Goal: Information Seeking & Learning: Understand process/instructions

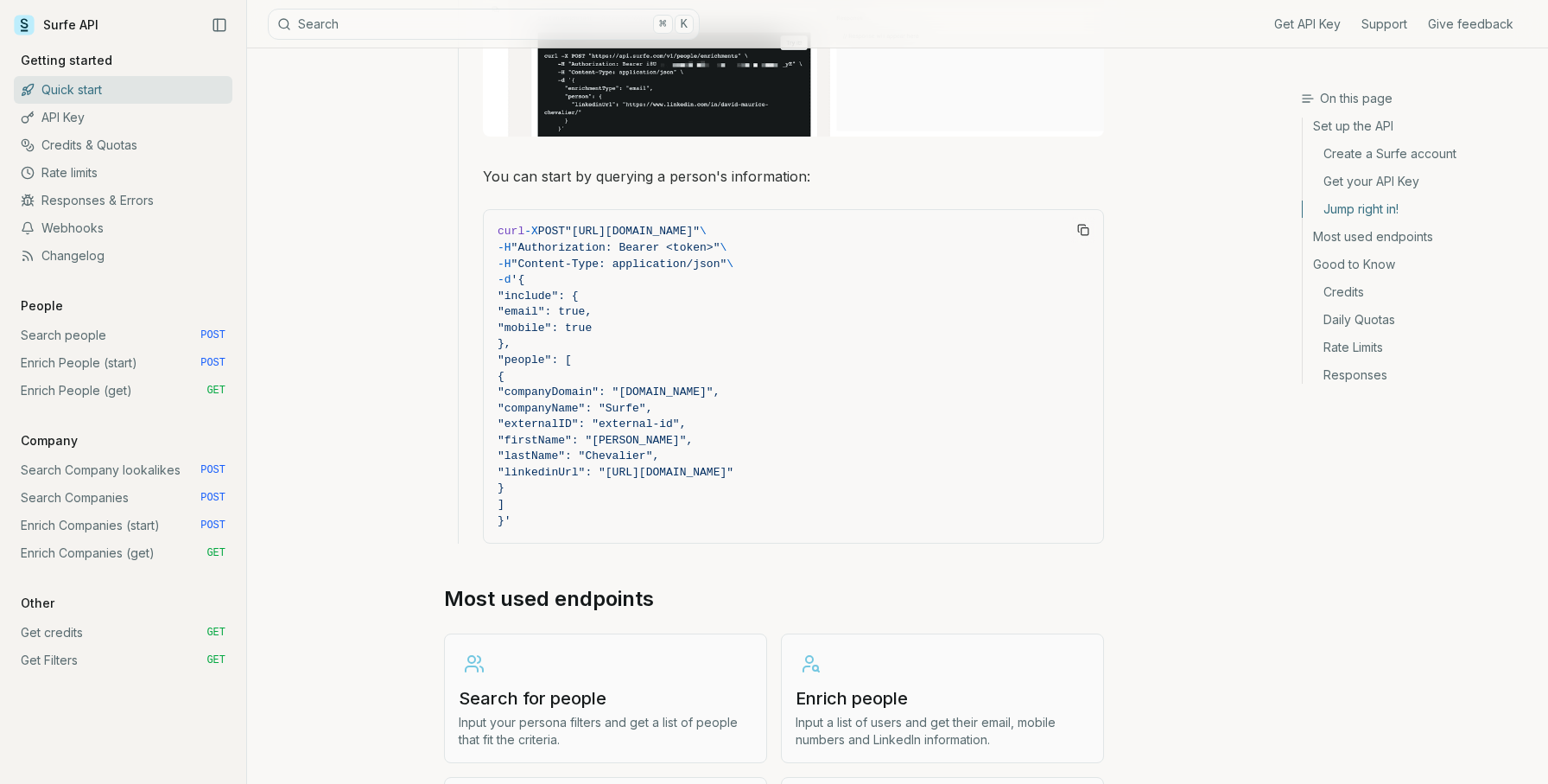
scroll to position [1681, 0]
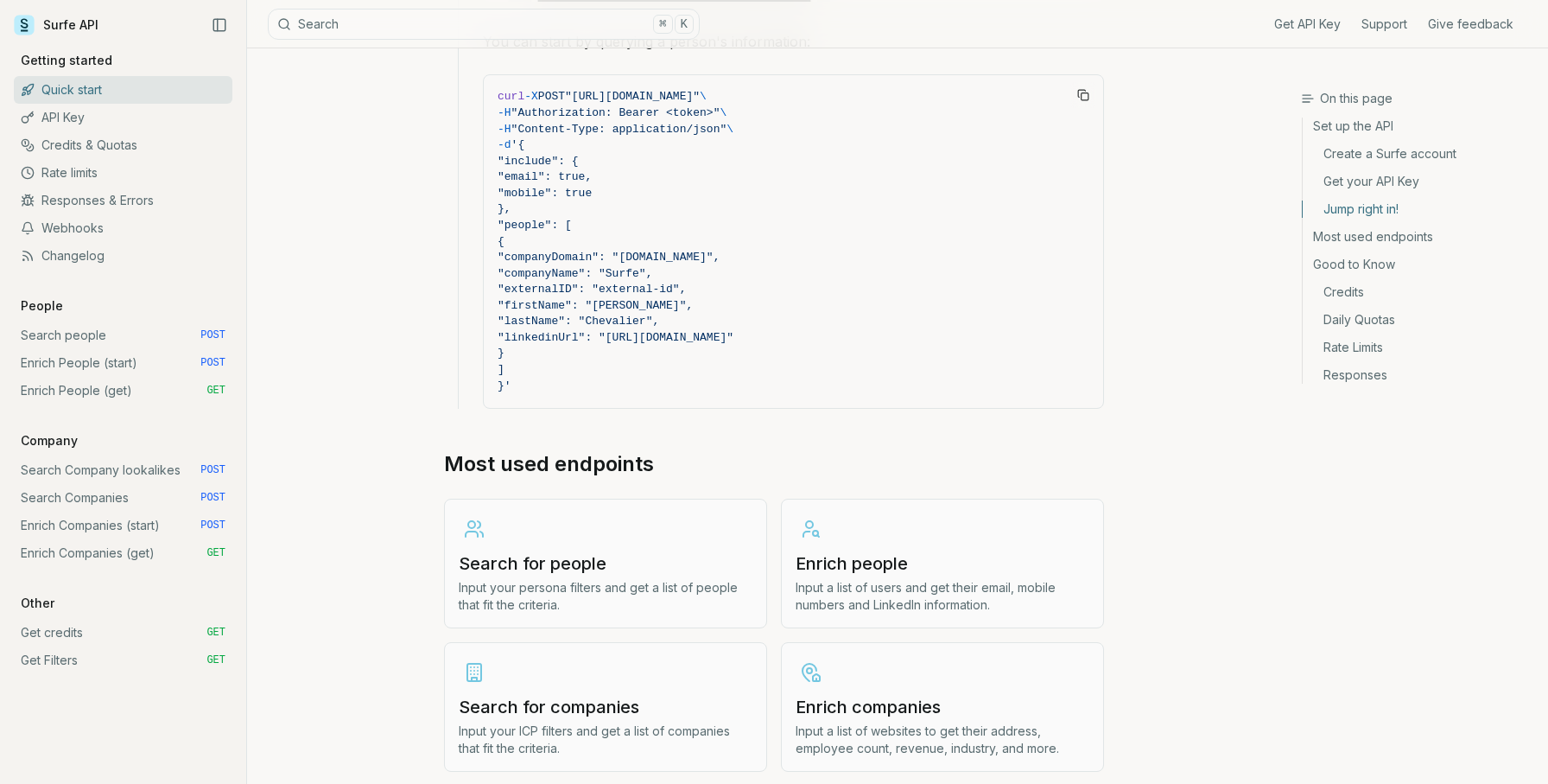
click at [104, 338] on link "Search people POST" at bounding box center [123, 335] width 219 height 28
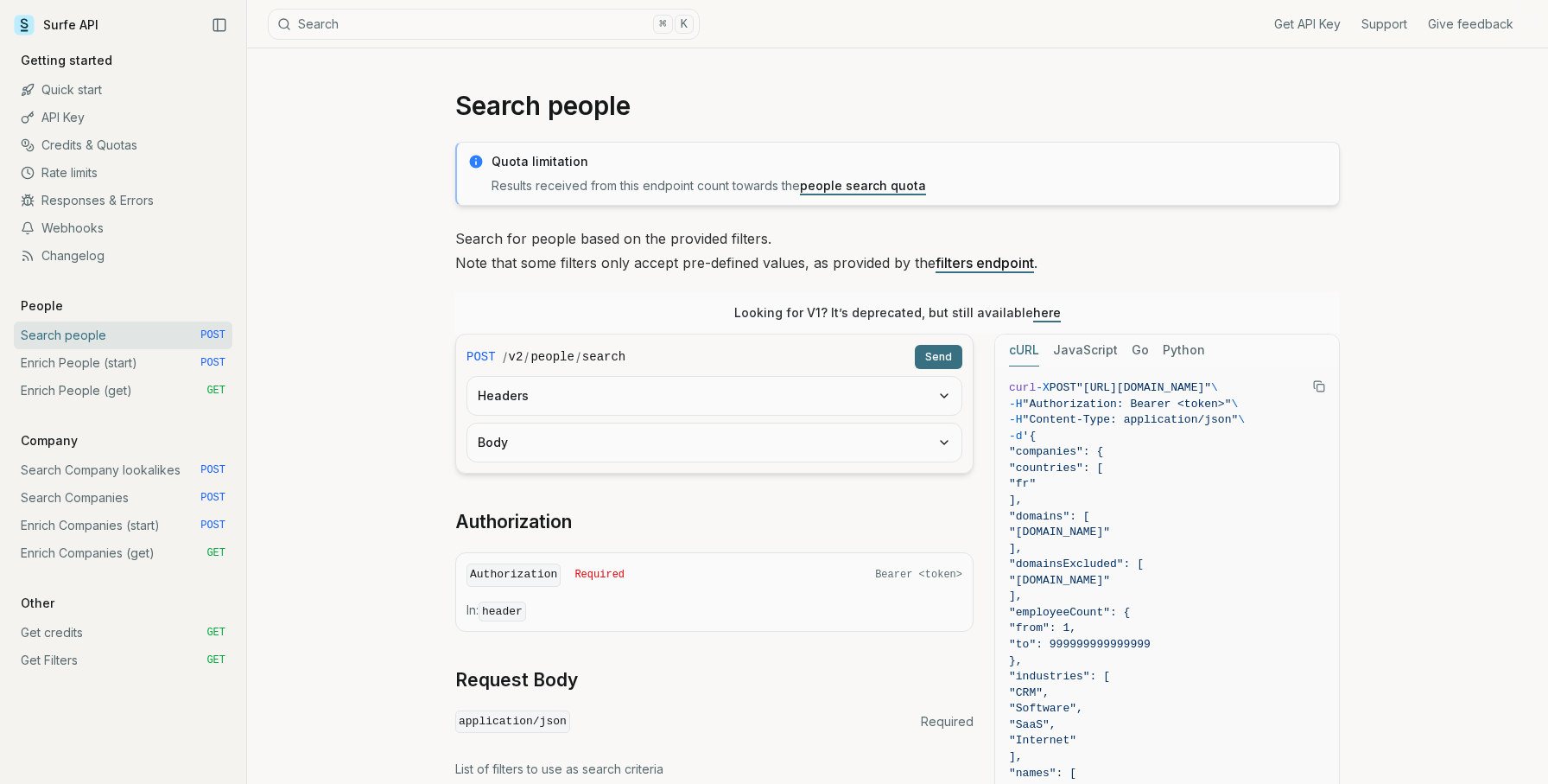
scroll to position [7, 0]
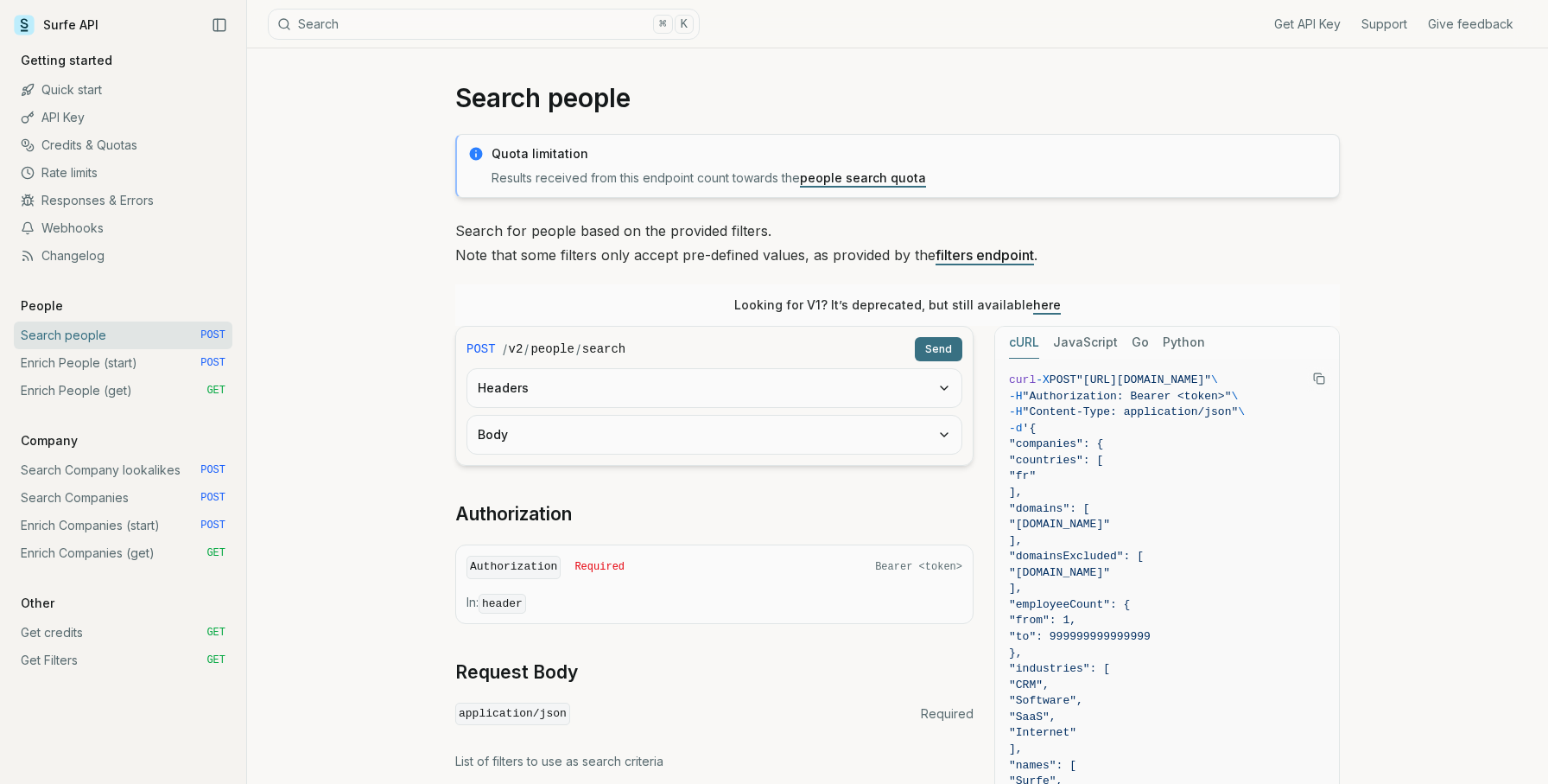
click at [119, 368] on link "Enrich People (start) POST" at bounding box center [123, 363] width 219 height 28
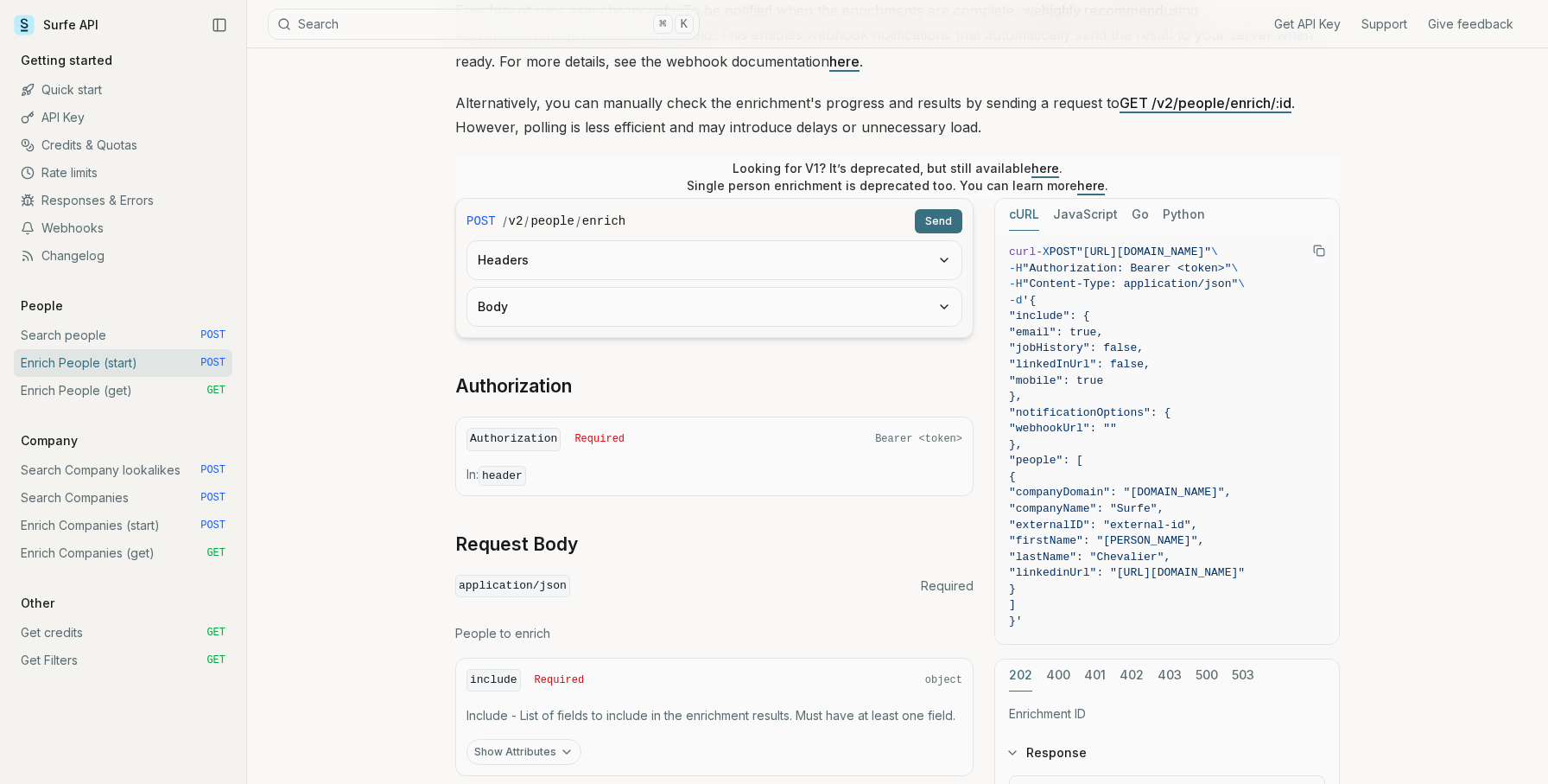
scroll to position [272, 0]
click at [589, 310] on button "Body" at bounding box center [714, 304] width 494 height 38
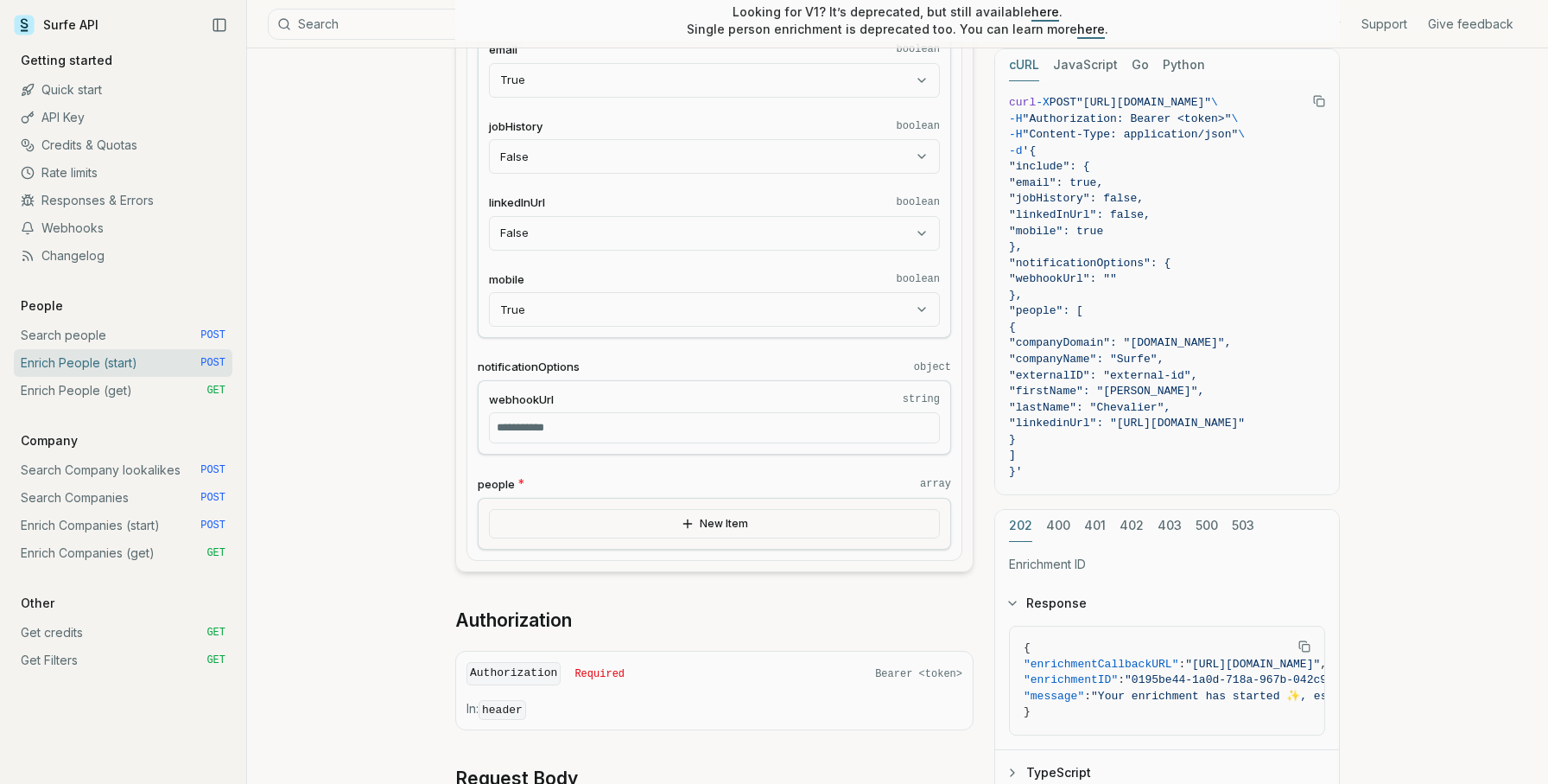
scroll to position [609, 0]
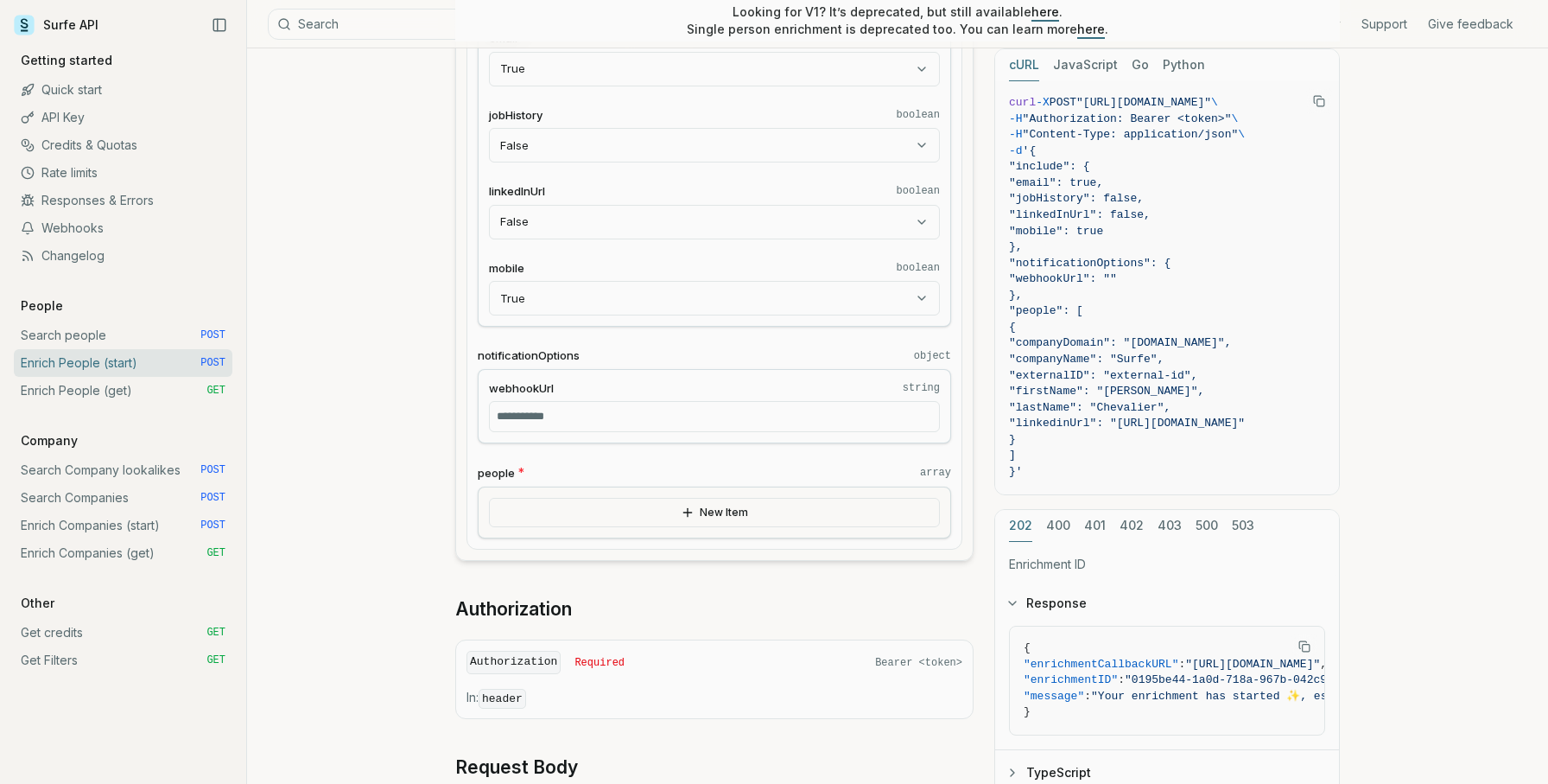
click at [69, 334] on link "Search people POST" at bounding box center [123, 335] width 219 height 28
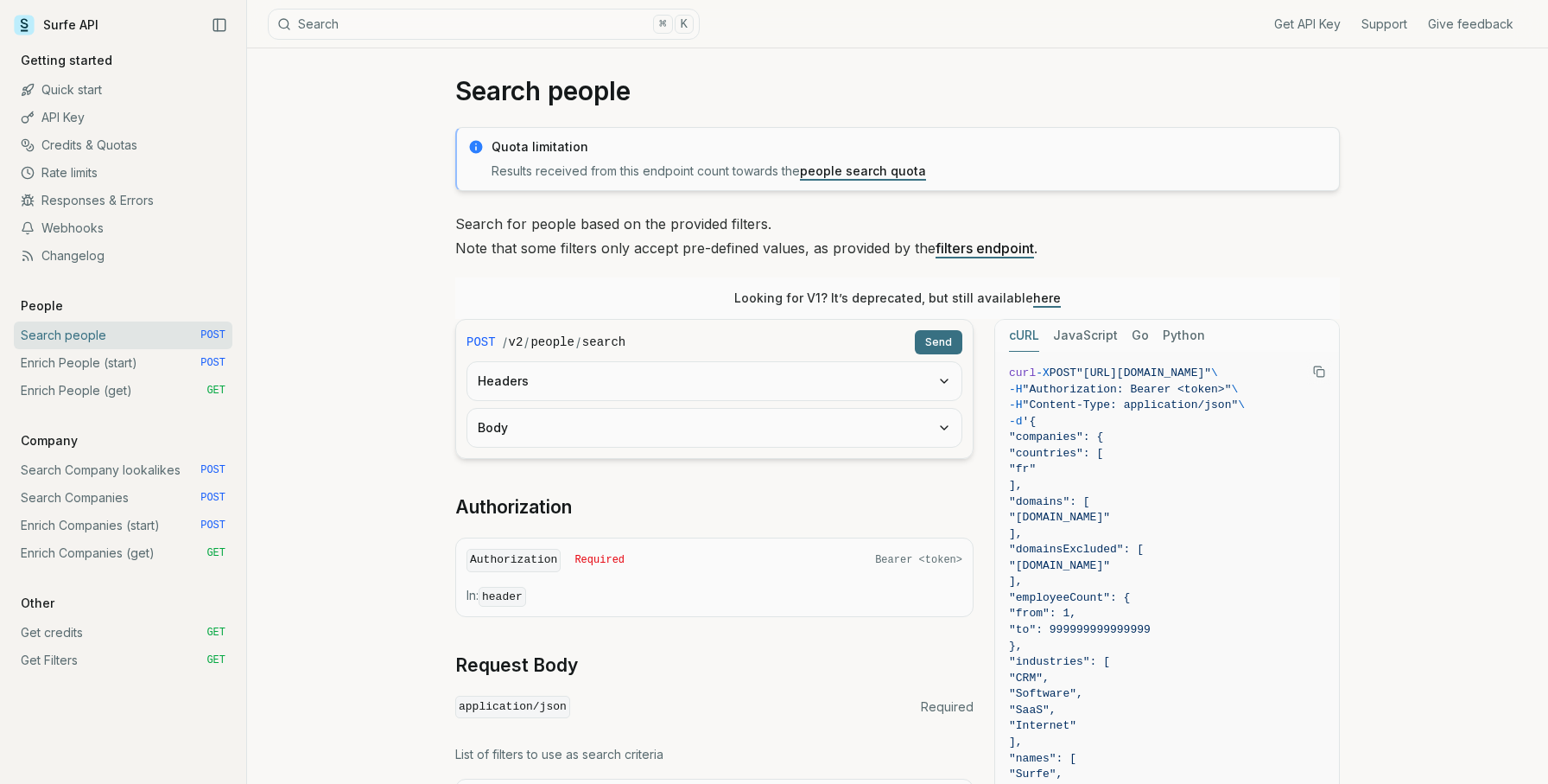
click at [589, 445] on button "Body" at bounding box center [714, 427] width 494 height 38
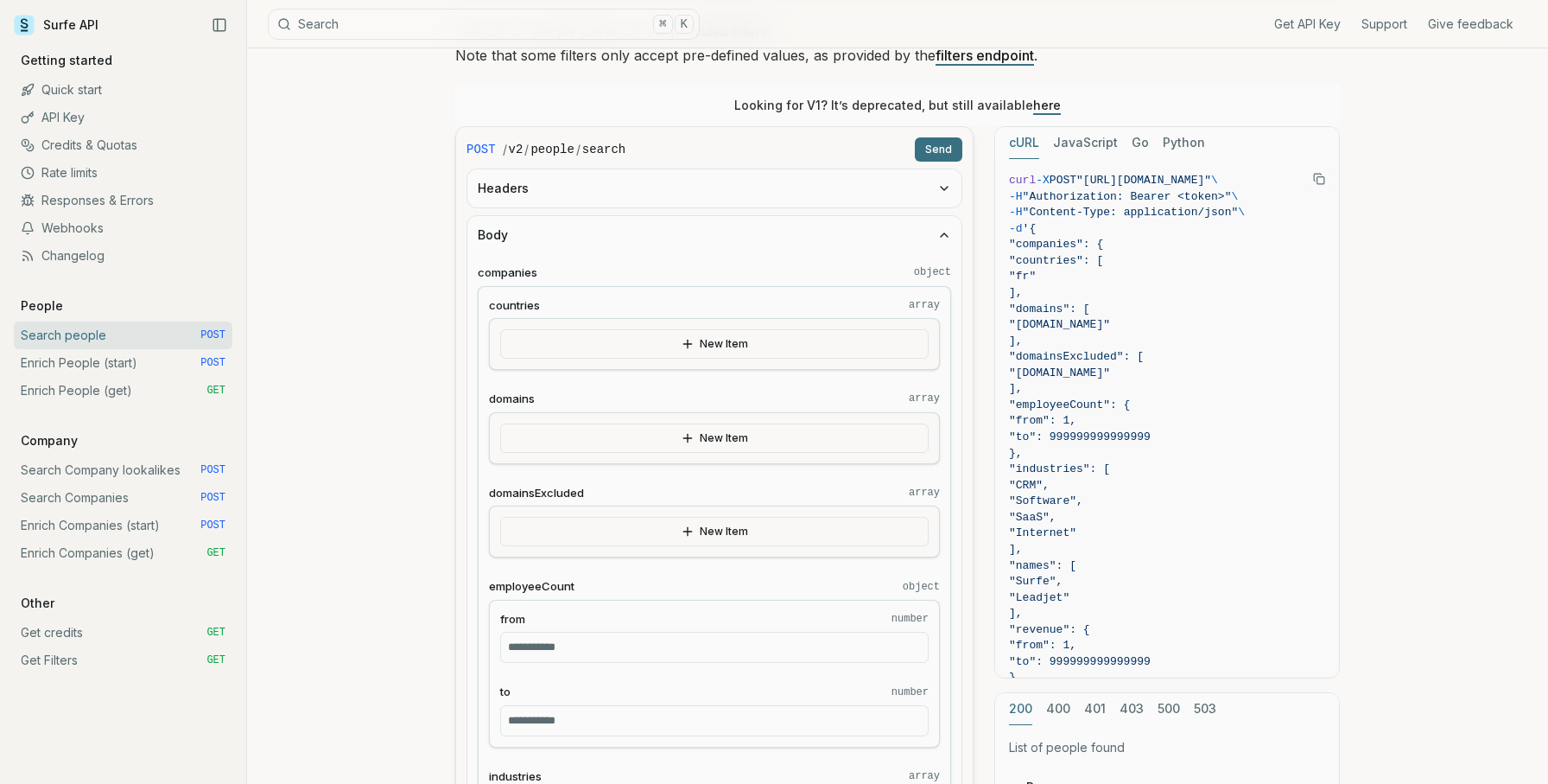
scroll to position [211, 0]
click at [719, 346] on button "New Item" at bounding box center [714, 341] width 429 height 29
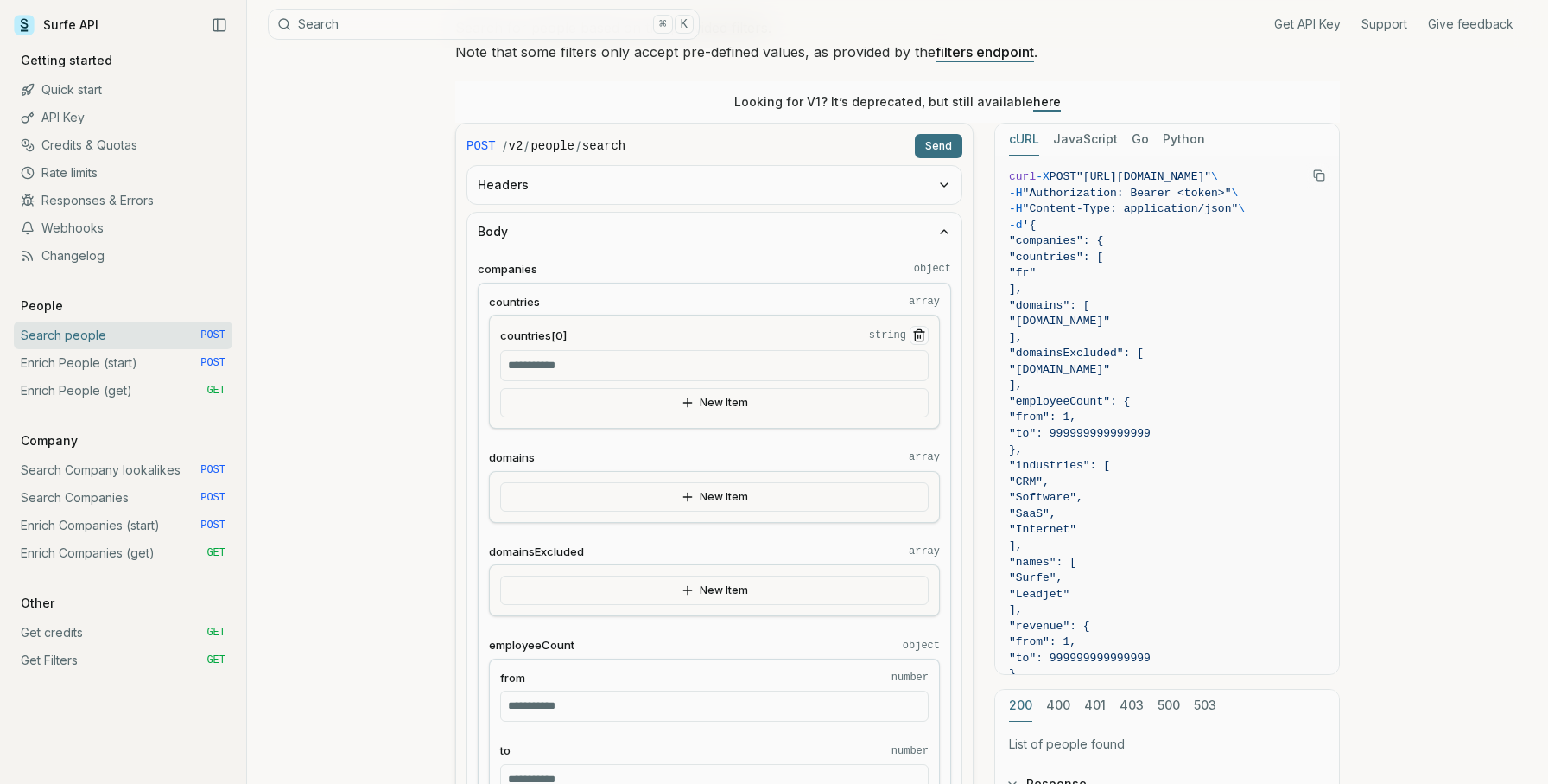
click at [687, 370] on input "countries[0] string" at bounding box center [714, 365] width 429 height 31
type input "******"
click at [679, 492] on button "New Item" at bounding box center [714, 497] width 429 height 29
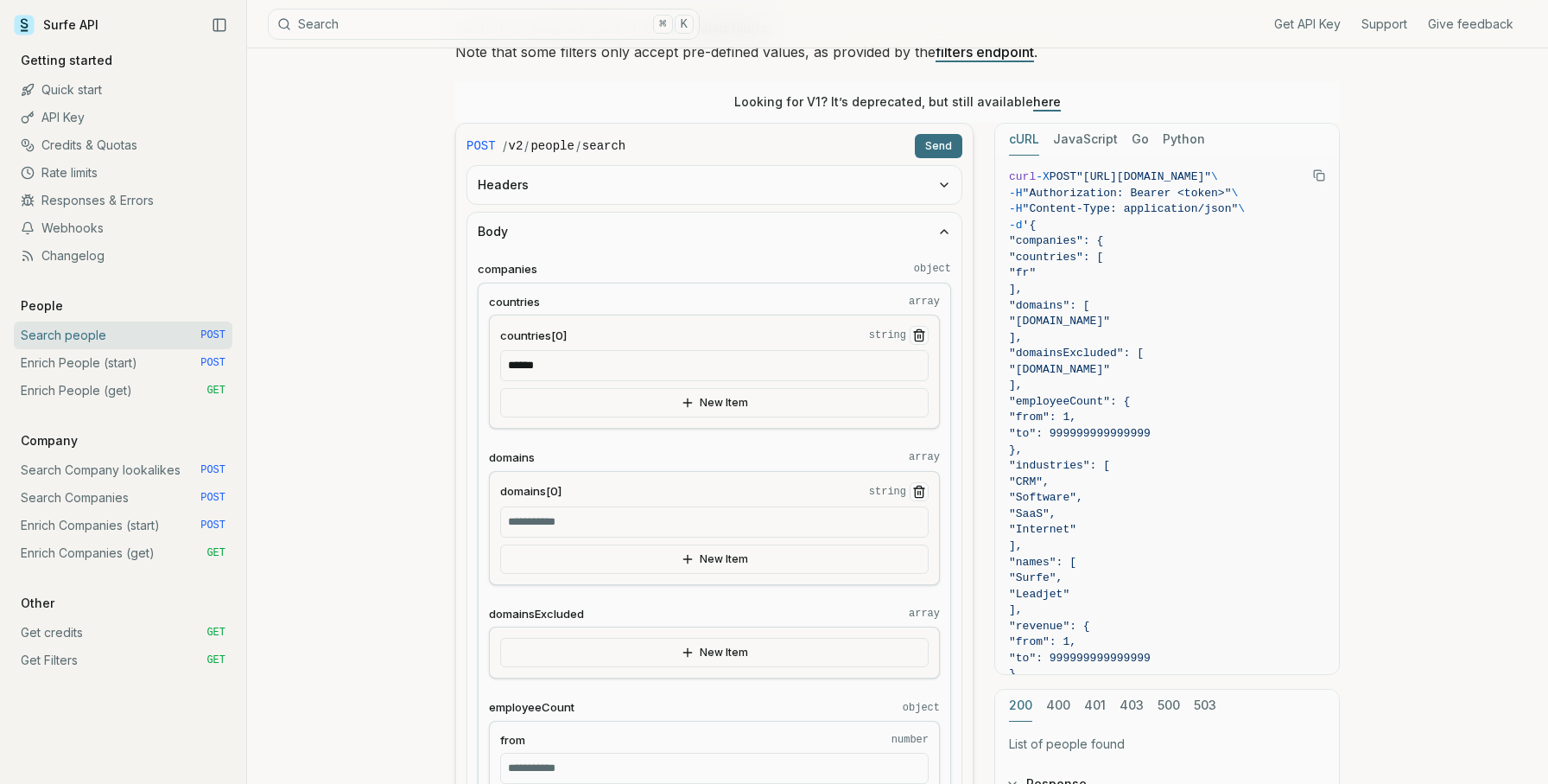
scroll to position [224, 0]
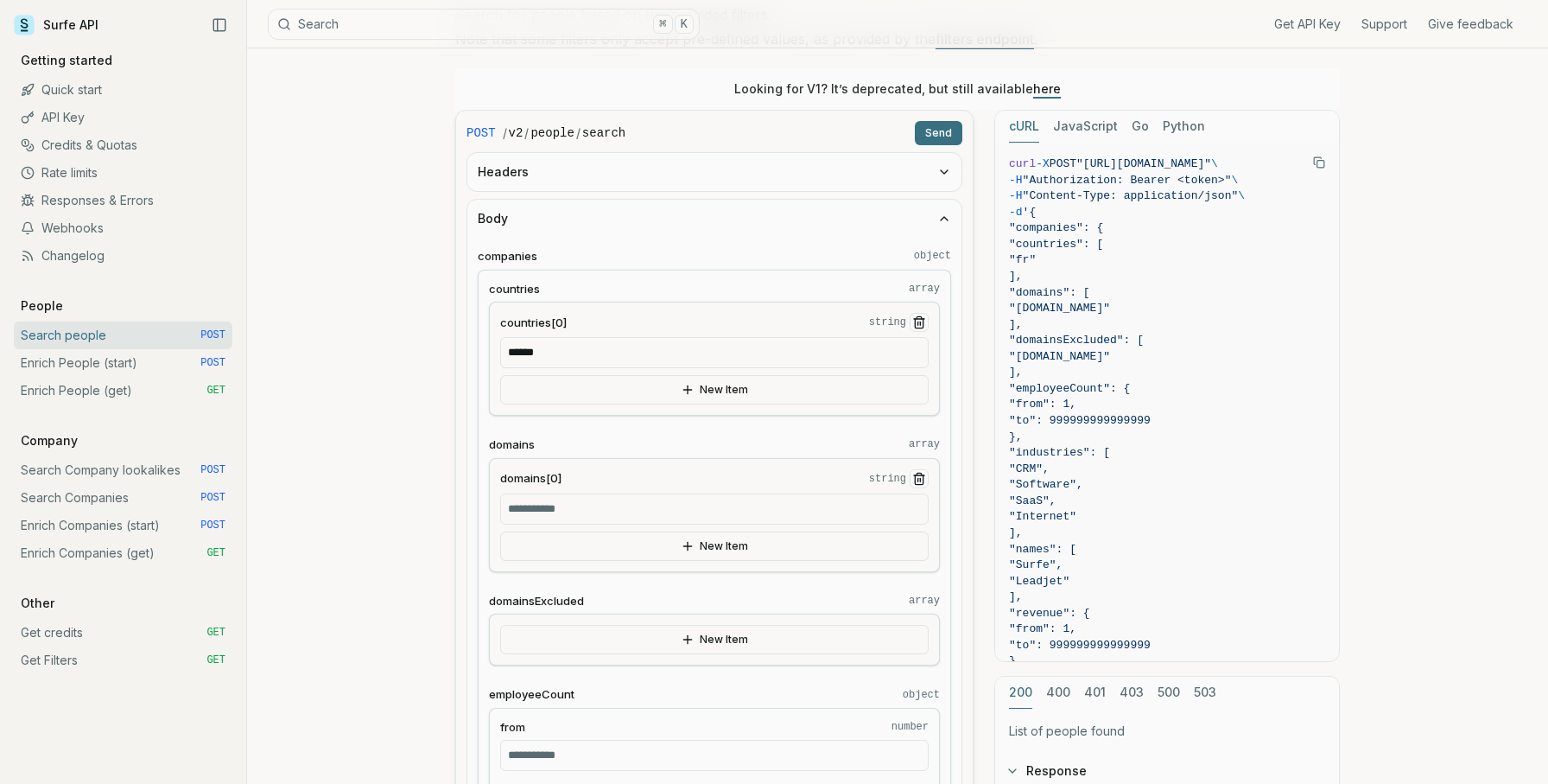
click at [668, 506] on input "domains[0] string" at bounding box center [714, 509] width 429 height 31
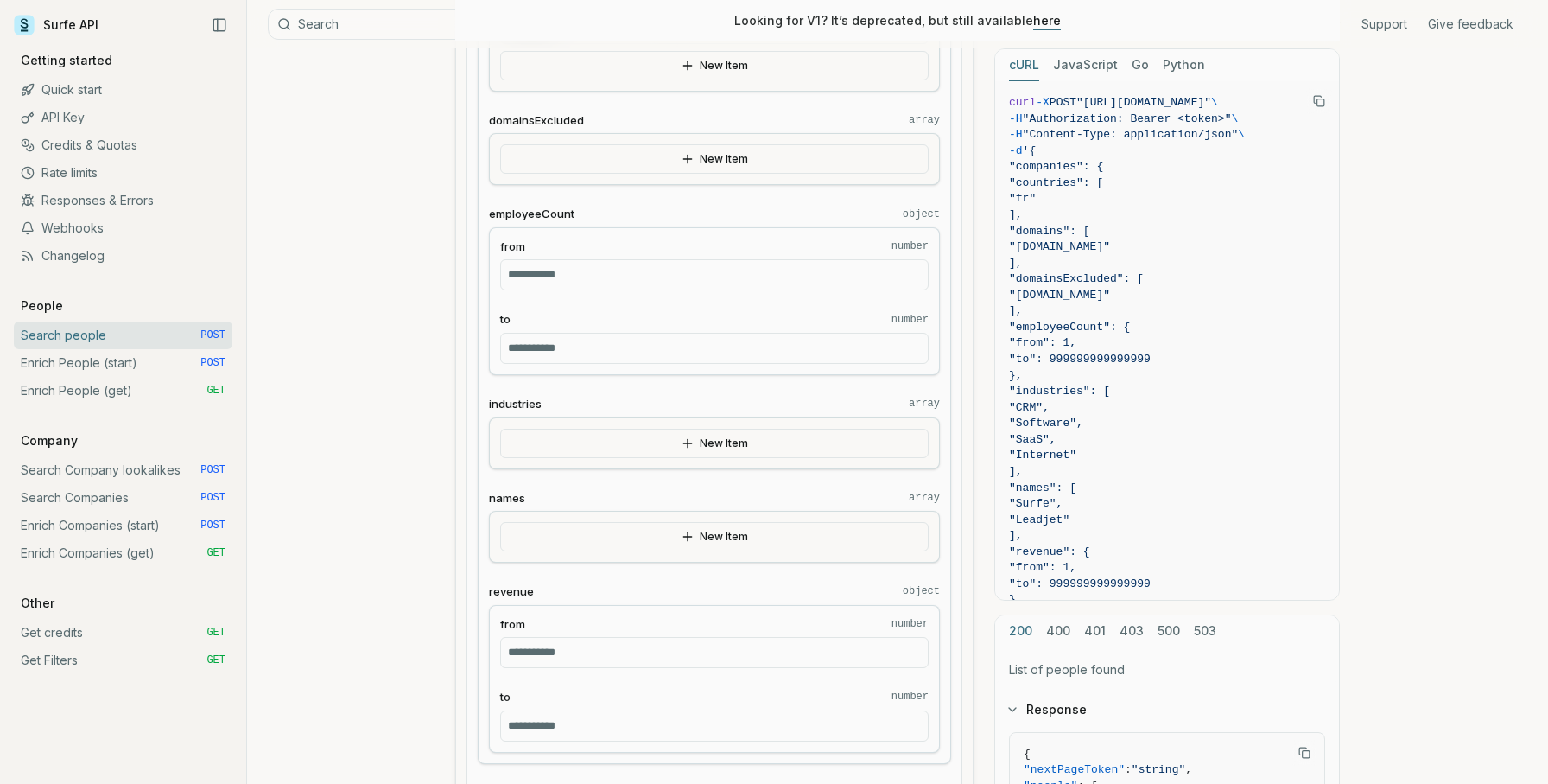
scroll to position [705, 0]
click at [696, 455] on button "New Item" at bounding box center [714, 442] width 429 height 29
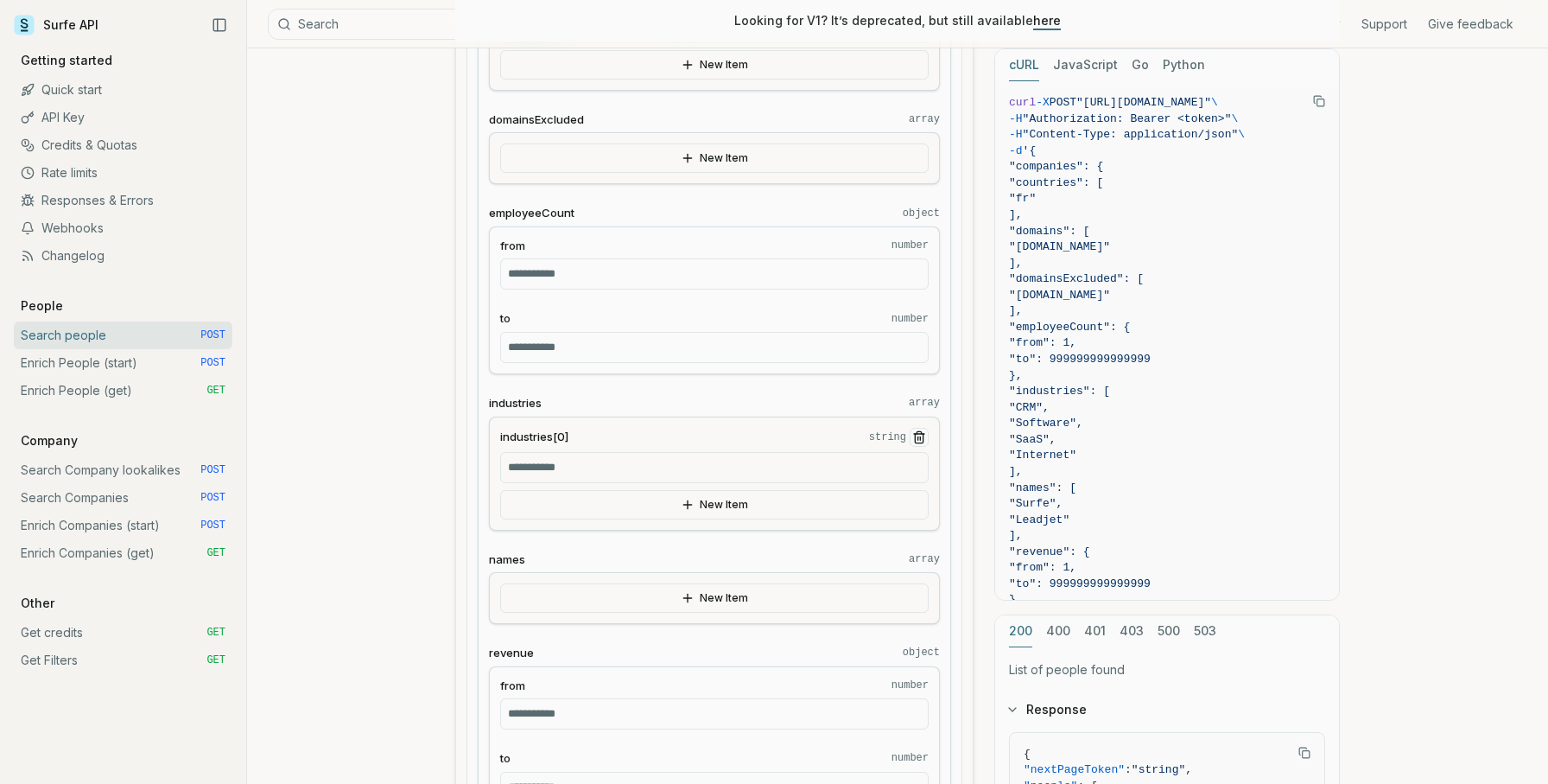
click at [671, 474] on input "industries[0] string" at bounding box center [714, 467] width 429 height 31
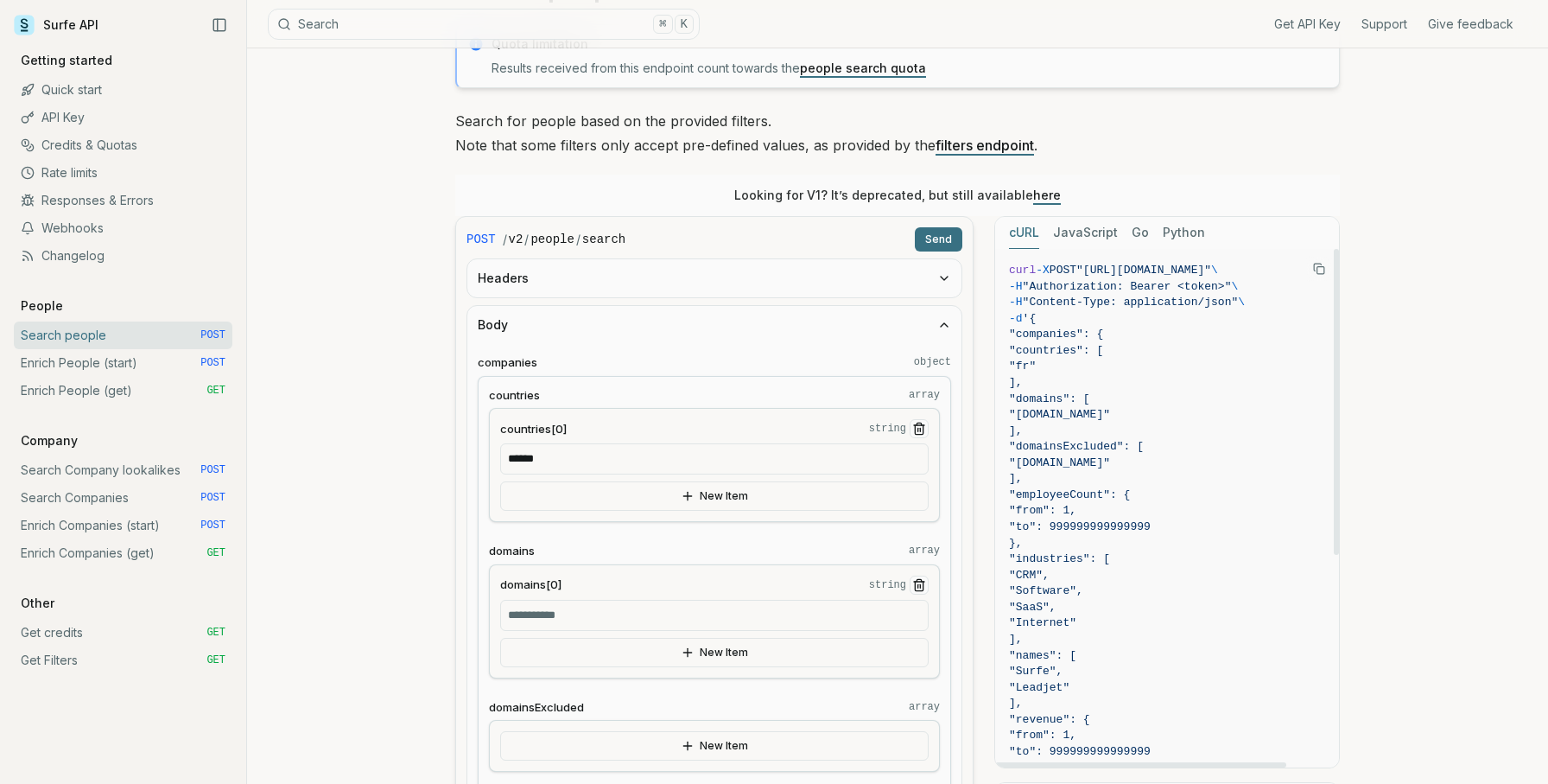
scroll to position [19, 0]
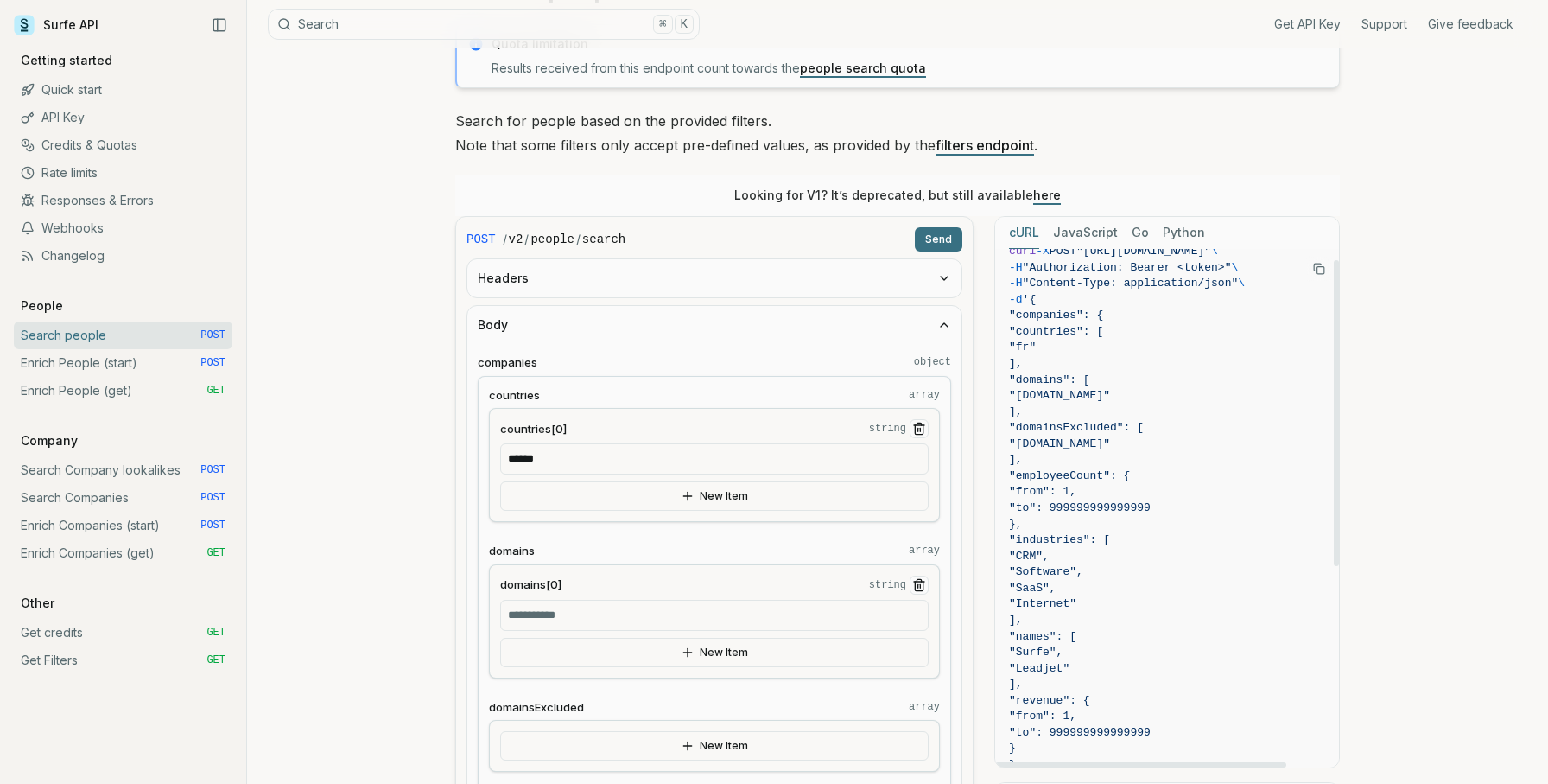
click at [98, 364] on link "Enrich People (start) POST" at bounding box center [123, 363] width 219 height 28
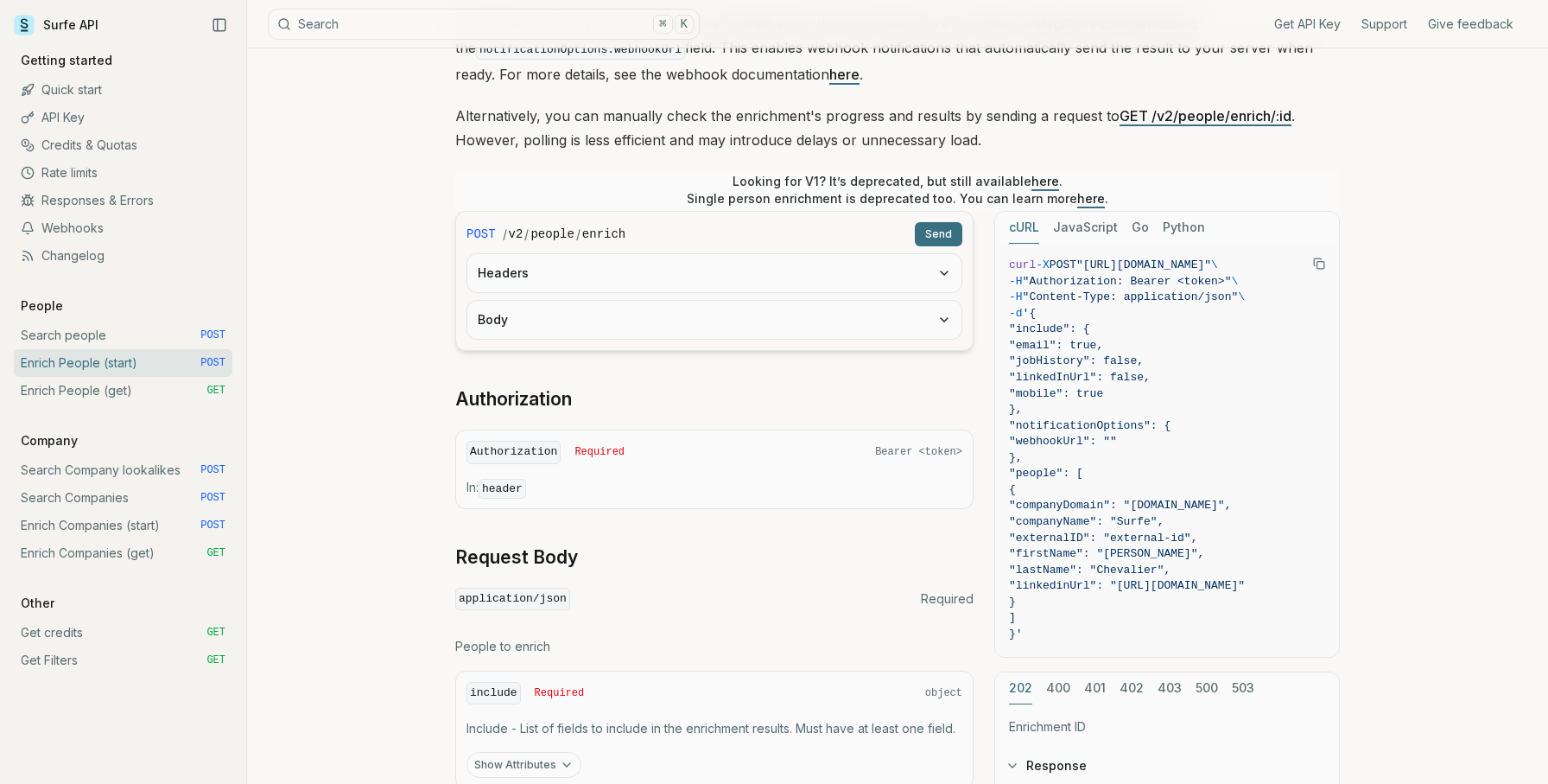
scroll to position [260, 0]
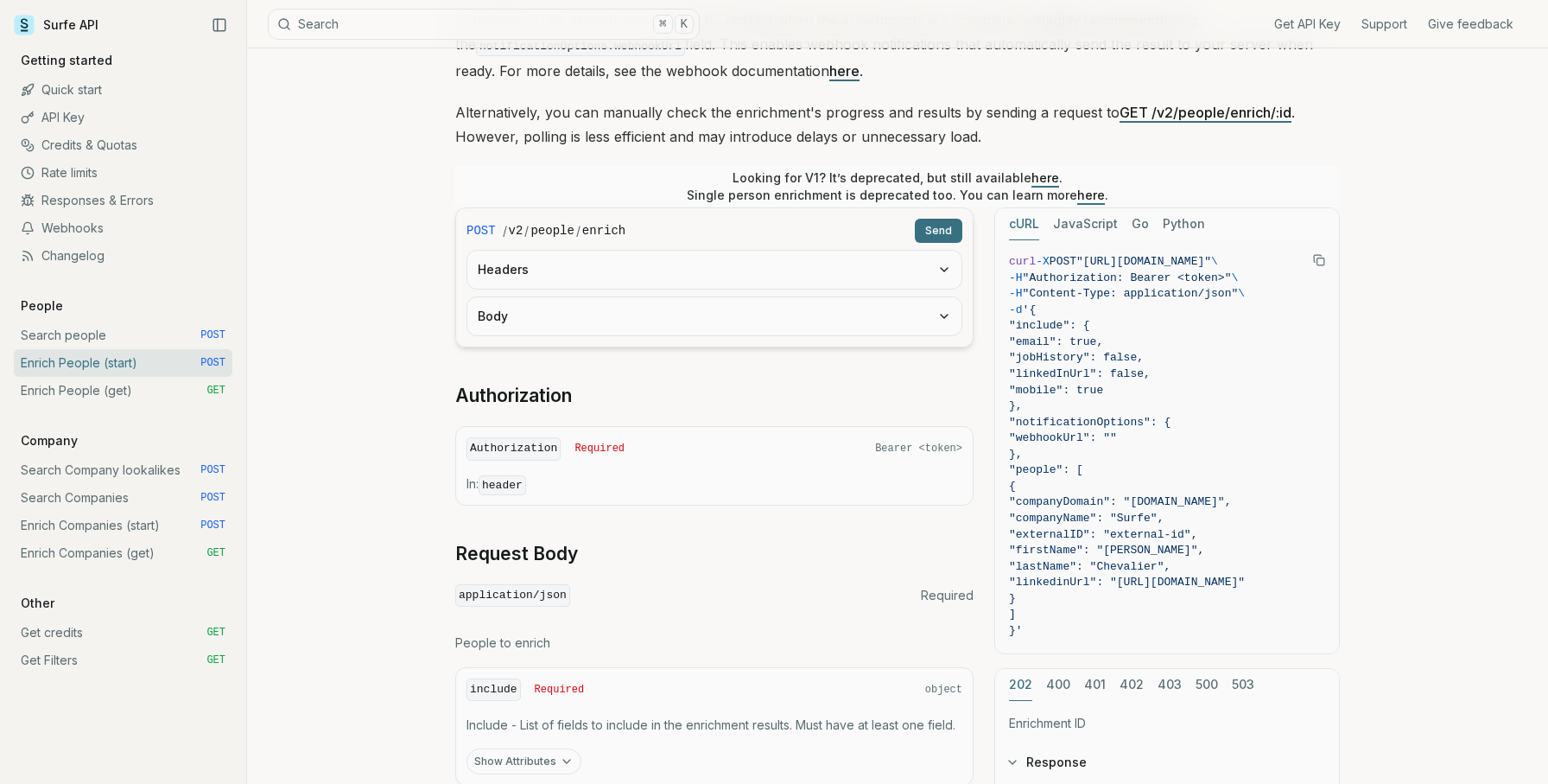
click at [537, 306] on button "Body" at bounding box center [714, 316] width 494 height 38
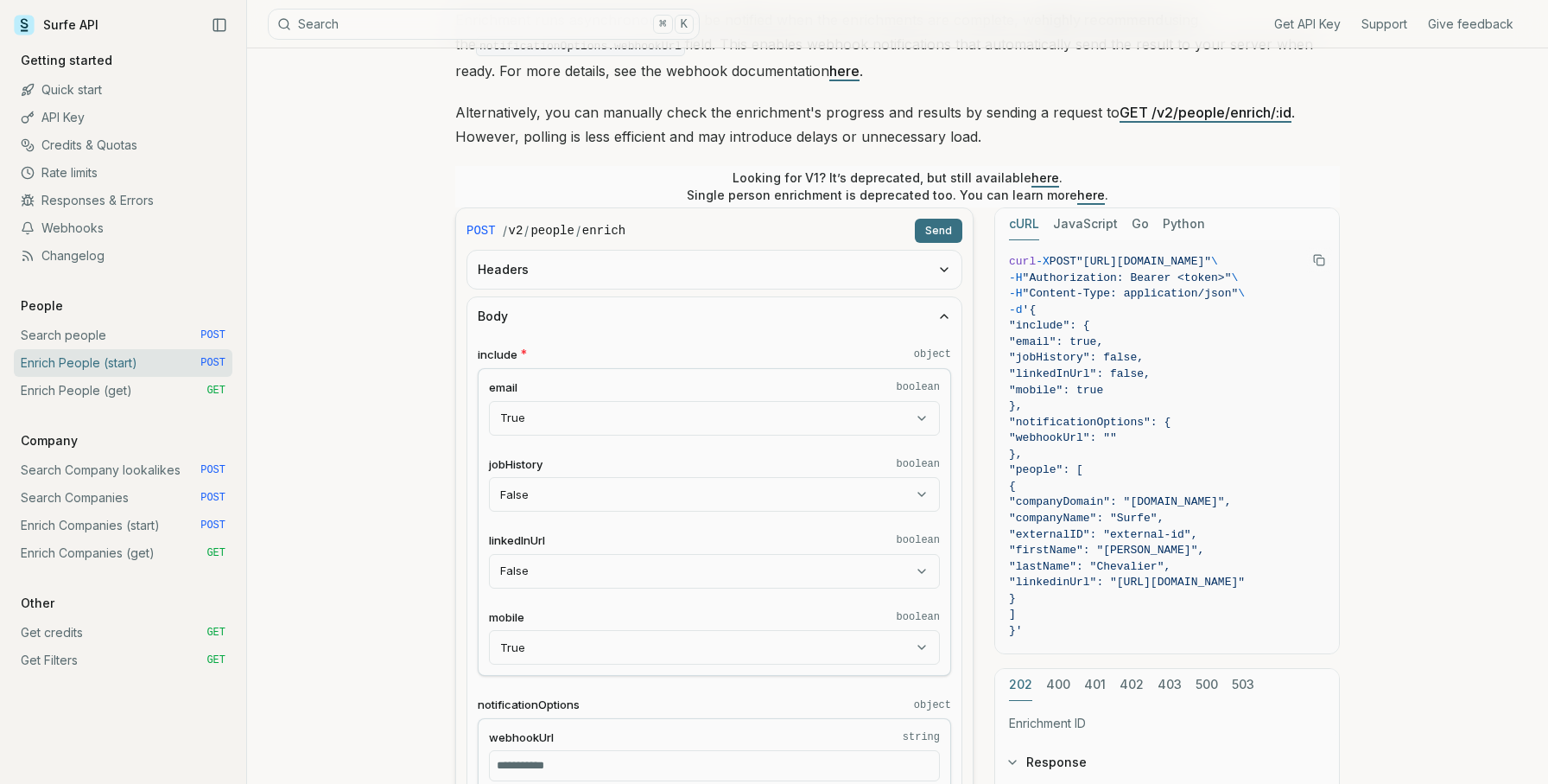
click at [558, 578] on body "Surfe API Get API Key Support Give feedback Getting started Quick start API Key…" at bounding box center [774, 733] width 1548 height 1985
select select "****"
click at [556, 521] on div "email boolean True **** ***** **** jobHistory boolean False **** ***** **** lin…" at bounding box center [714, 521] width 474 height 308
click at [562, 398] on fieldset "email boolean True **** ***** ****" at bounding box center [714, 407] width 451 height 56
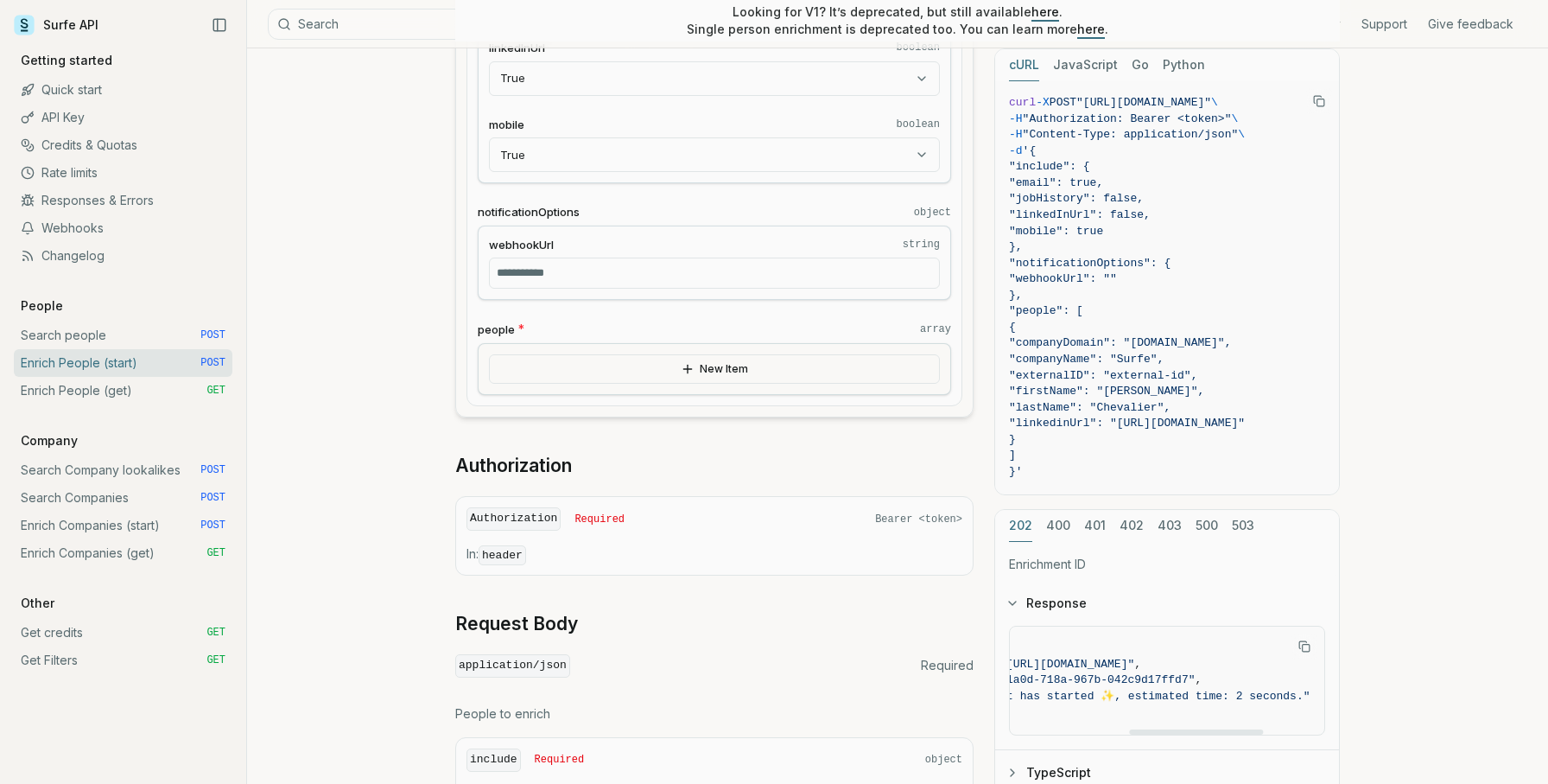
scroll to position [0, 354]
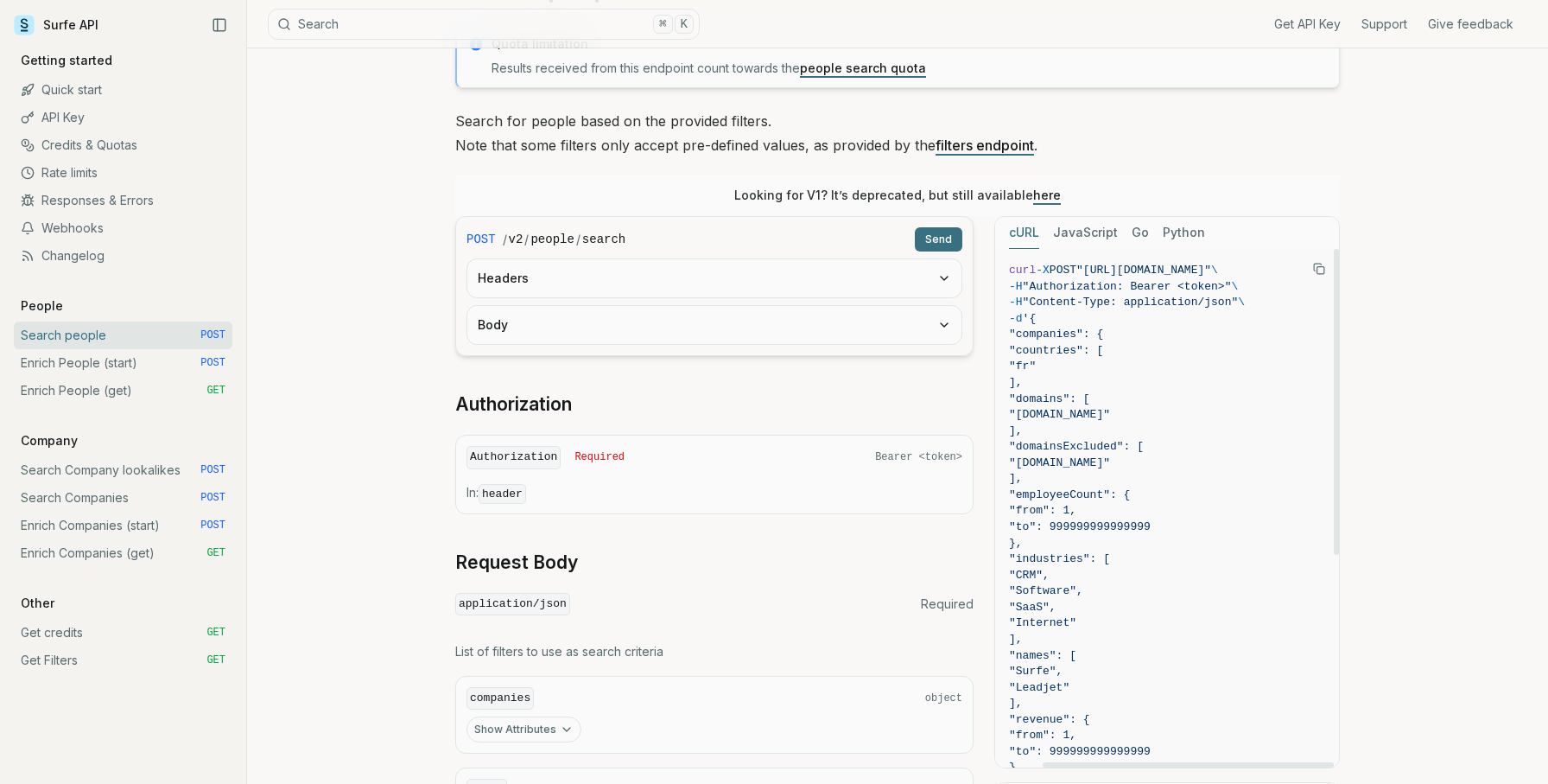
scroll to position [0, 56]
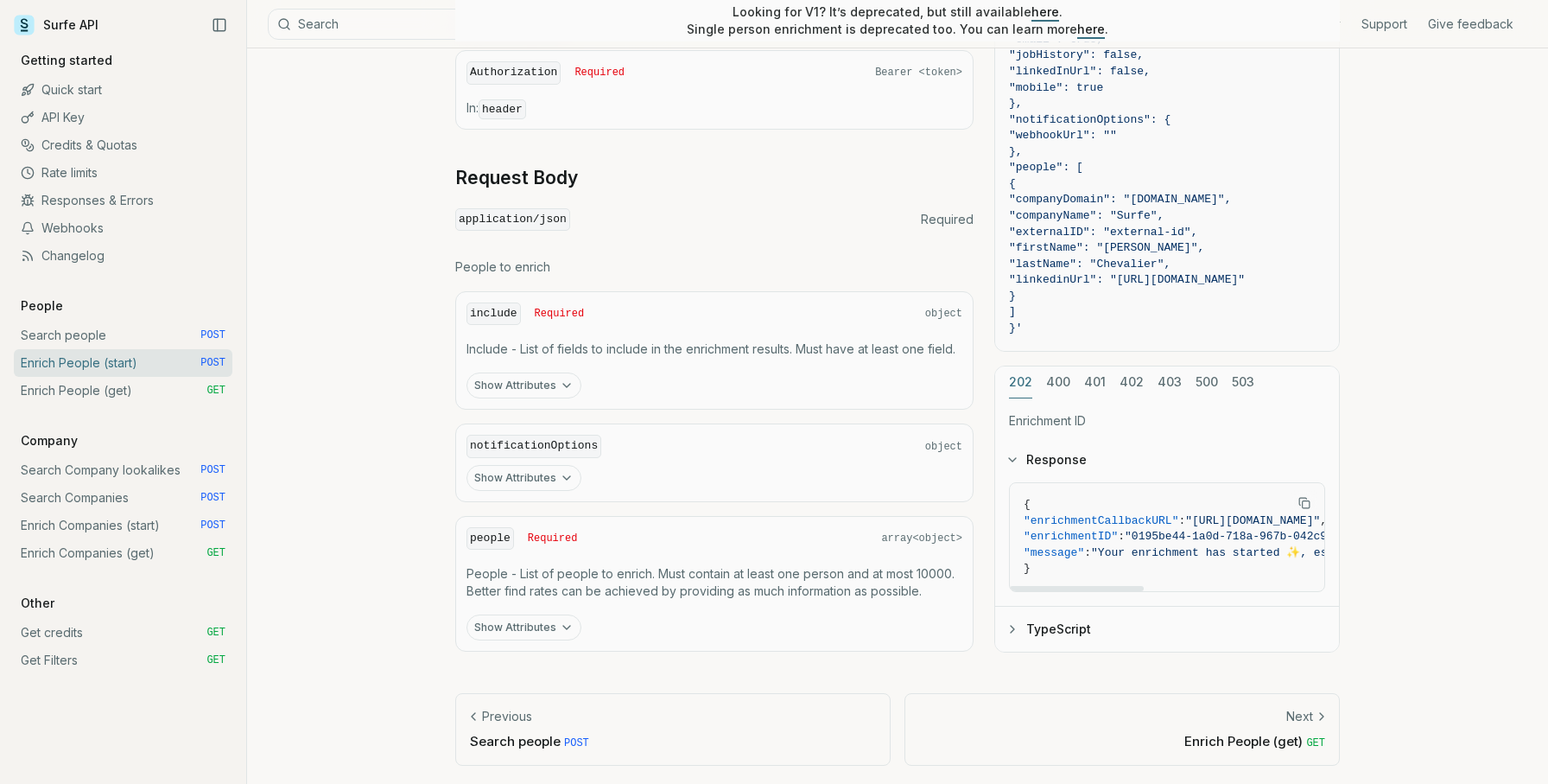
click at [1082, 622] on button "TypeScript" at bounding box center [1167, 628] width 344 height 45
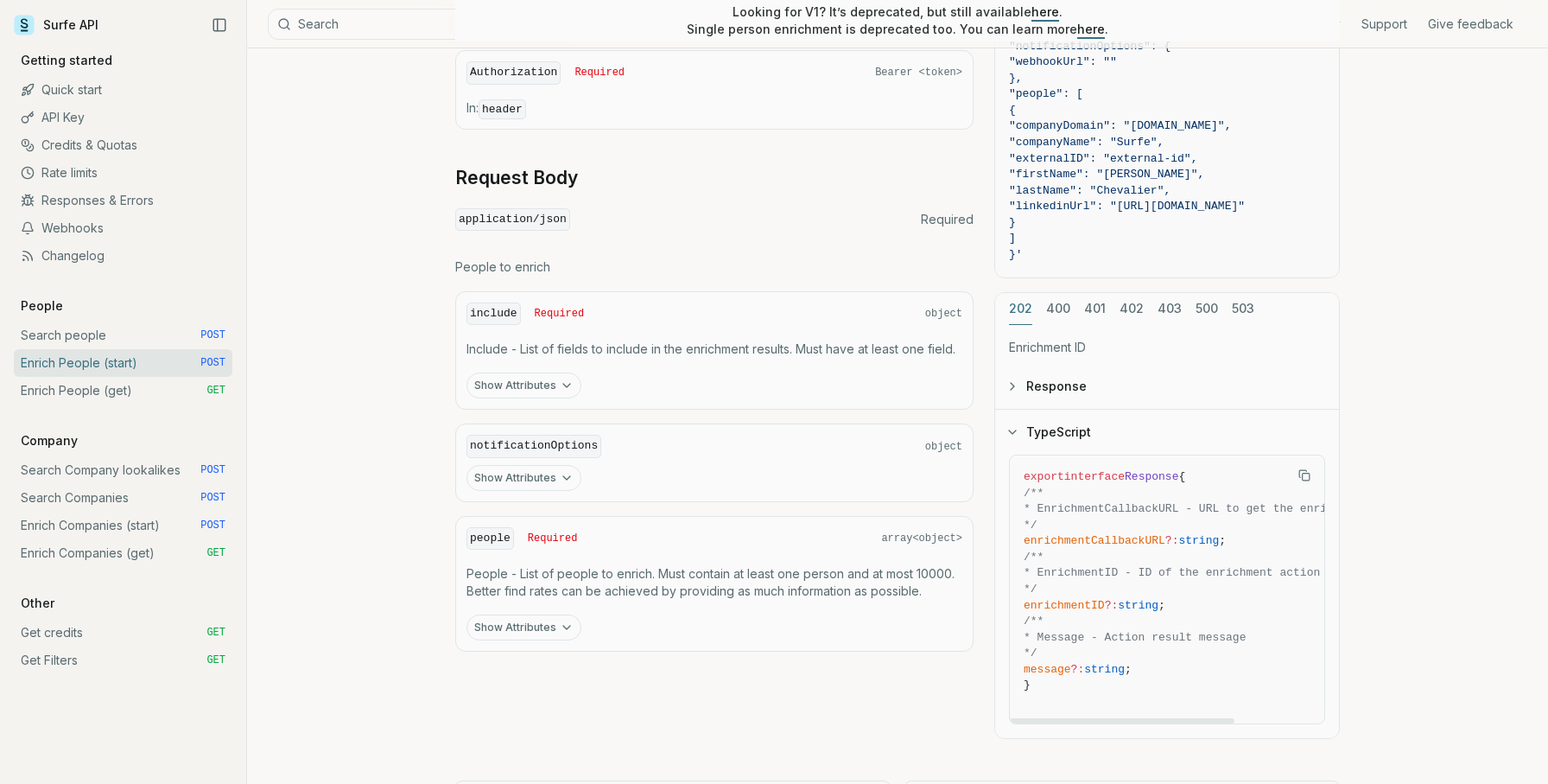
click at [1044, 428] on button "TypeScript" at bounding box center [1167, 431] width 344 height 45
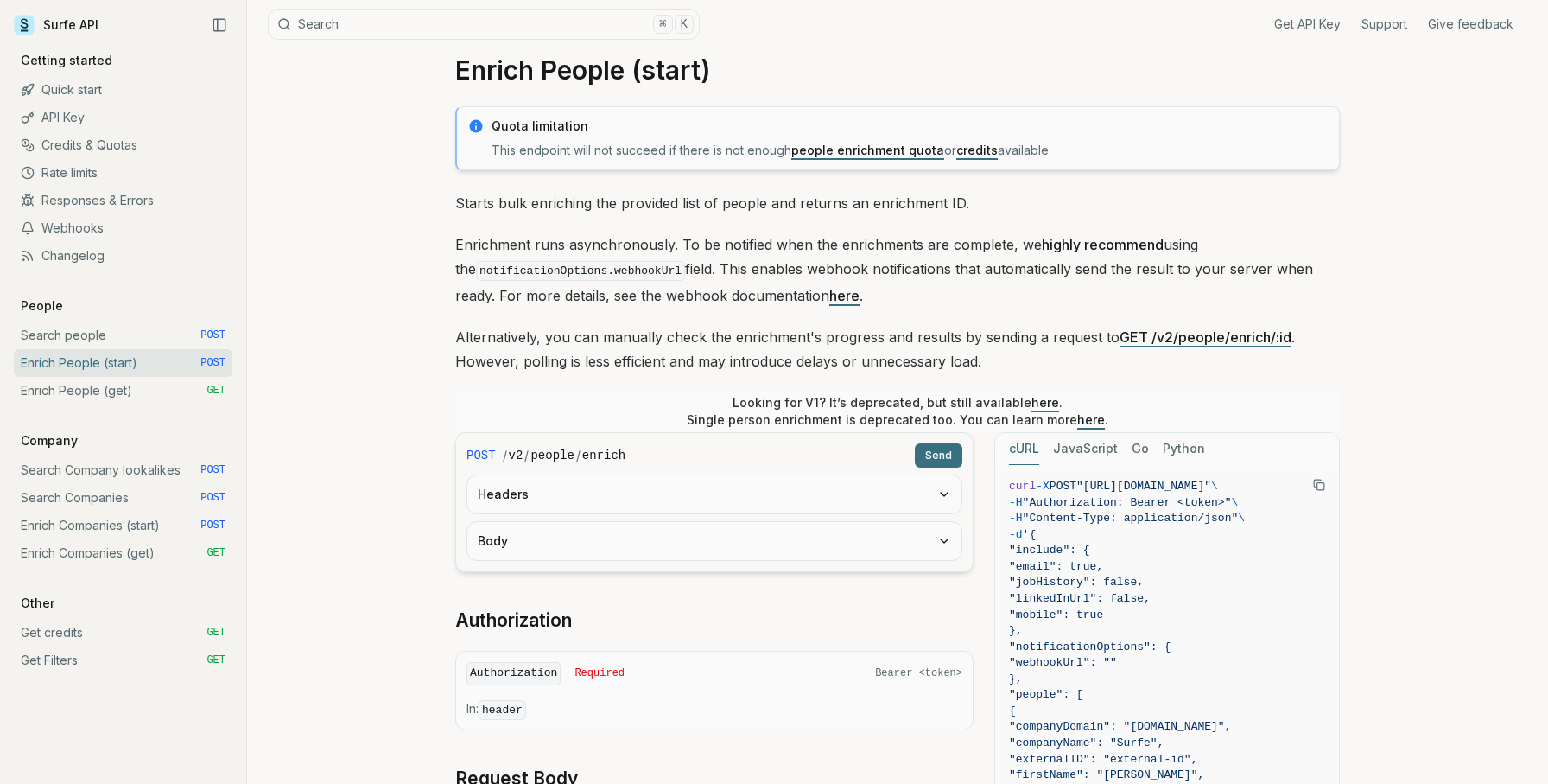
scroll to position [0, 0]
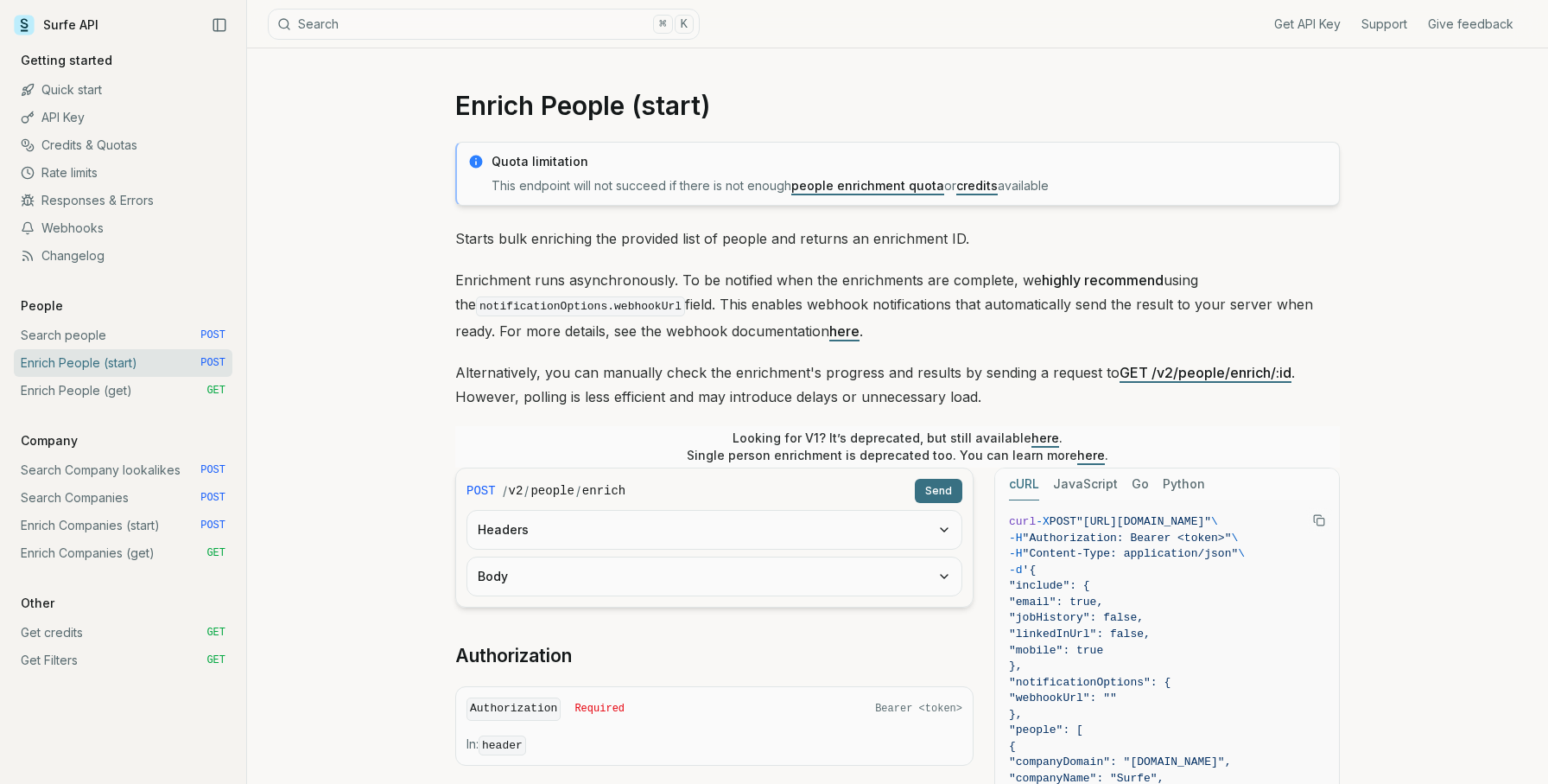
click at [570, 261] on div "Quota limitation This endpoint will not succeed if there is not enough people e…" at bounding box center [898, 714] width 885 height 1146
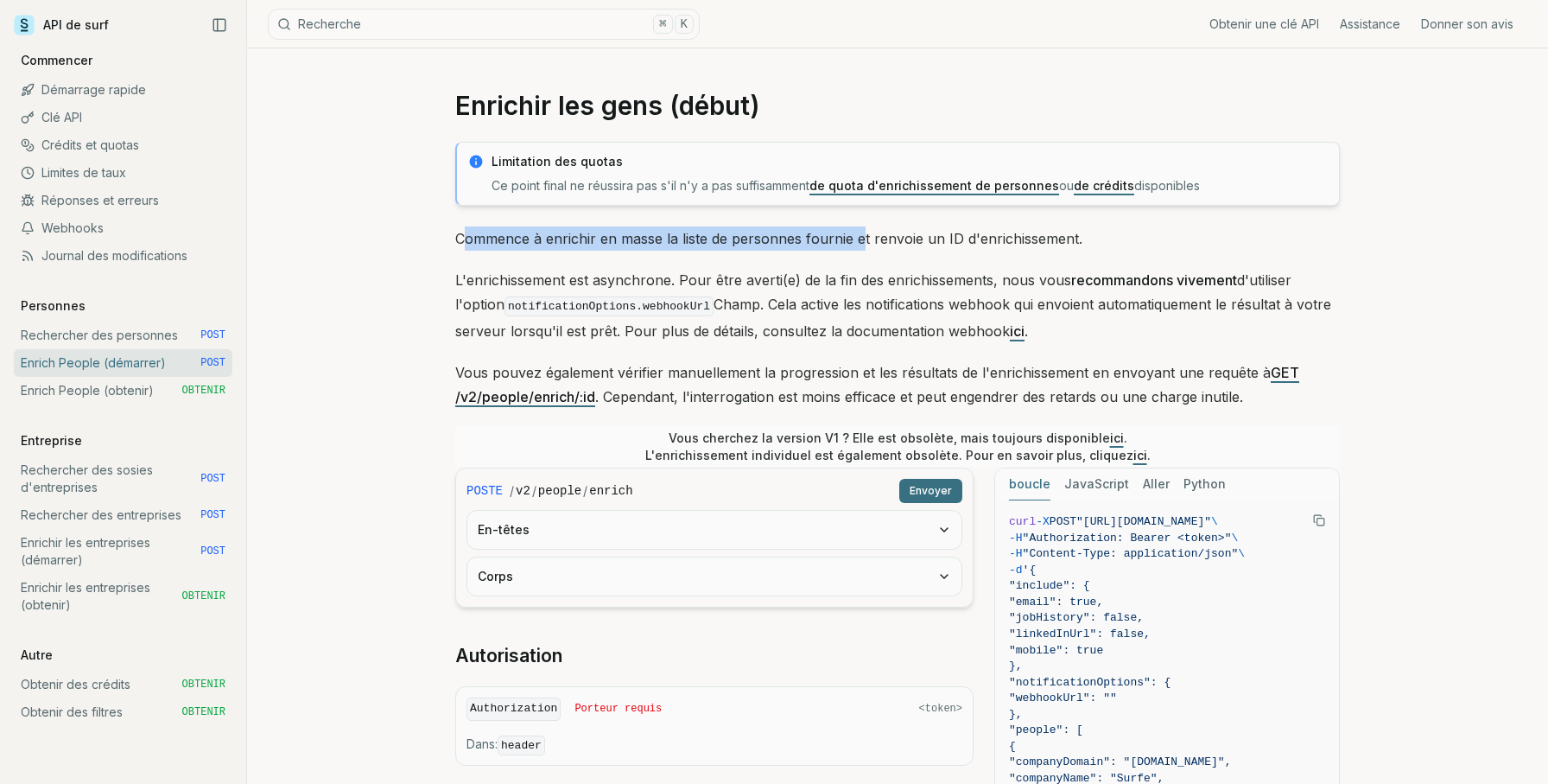
drag, startPoint x: 463, startPoint y: 230, endPoint x: 862, endPoint y: 230, distance: 399.0
click at [862, 230] on p "Commence à enrichir en masse la liste de personnes fournie et renvoie un ID d'e…" at bounding box center [898, 239] width 885 height 24
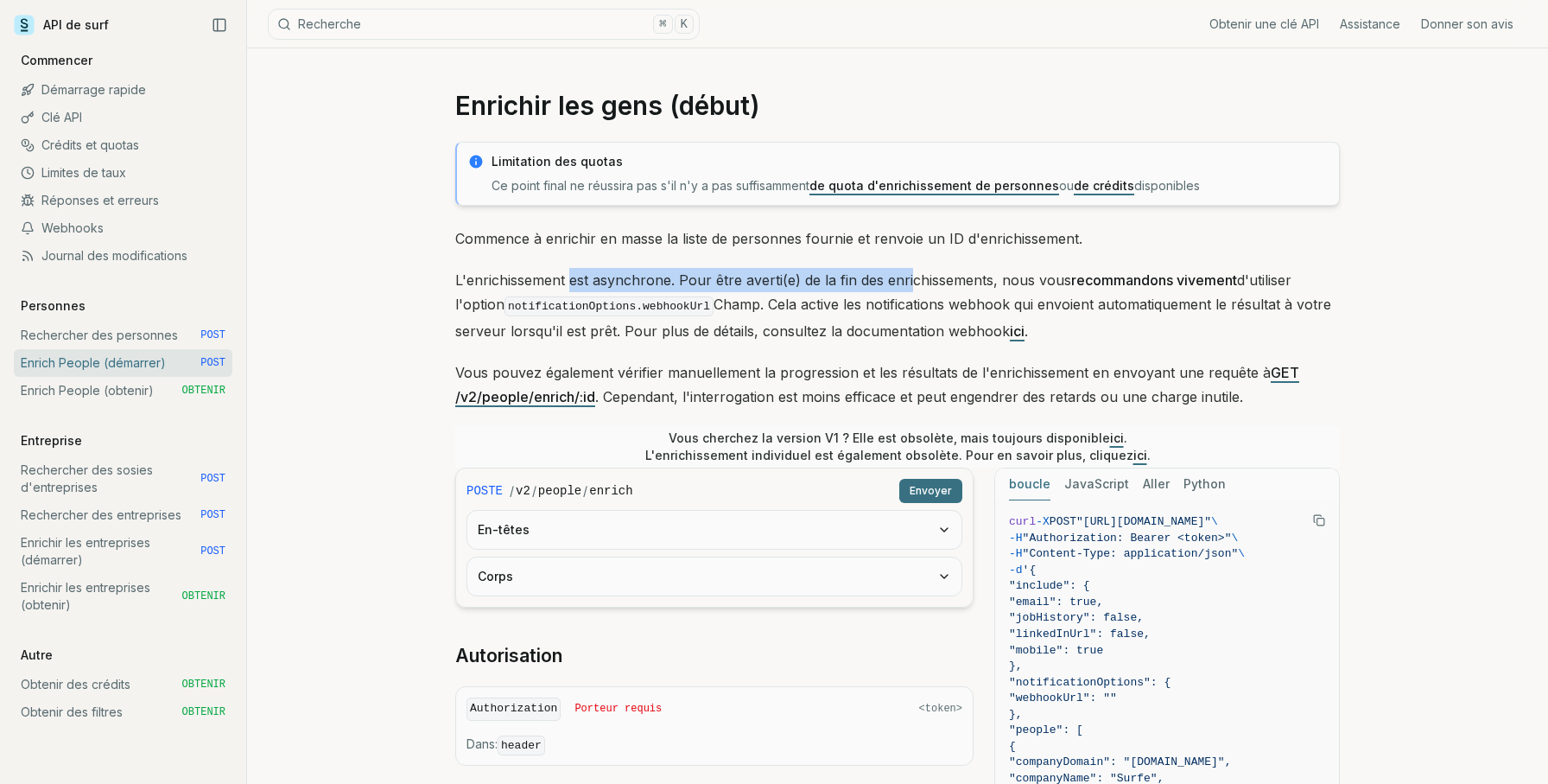
drag, startPoint x: 572, startPoint y: 290, endPoint x: 912, endPoint y: 281, distance: 340.1
click at [912, 281] on p "L'enrichissement est asynchrone. Pour être averti(e) de la fin des enrichisseme…" at bounding box center [898, 306] width 885 height 75
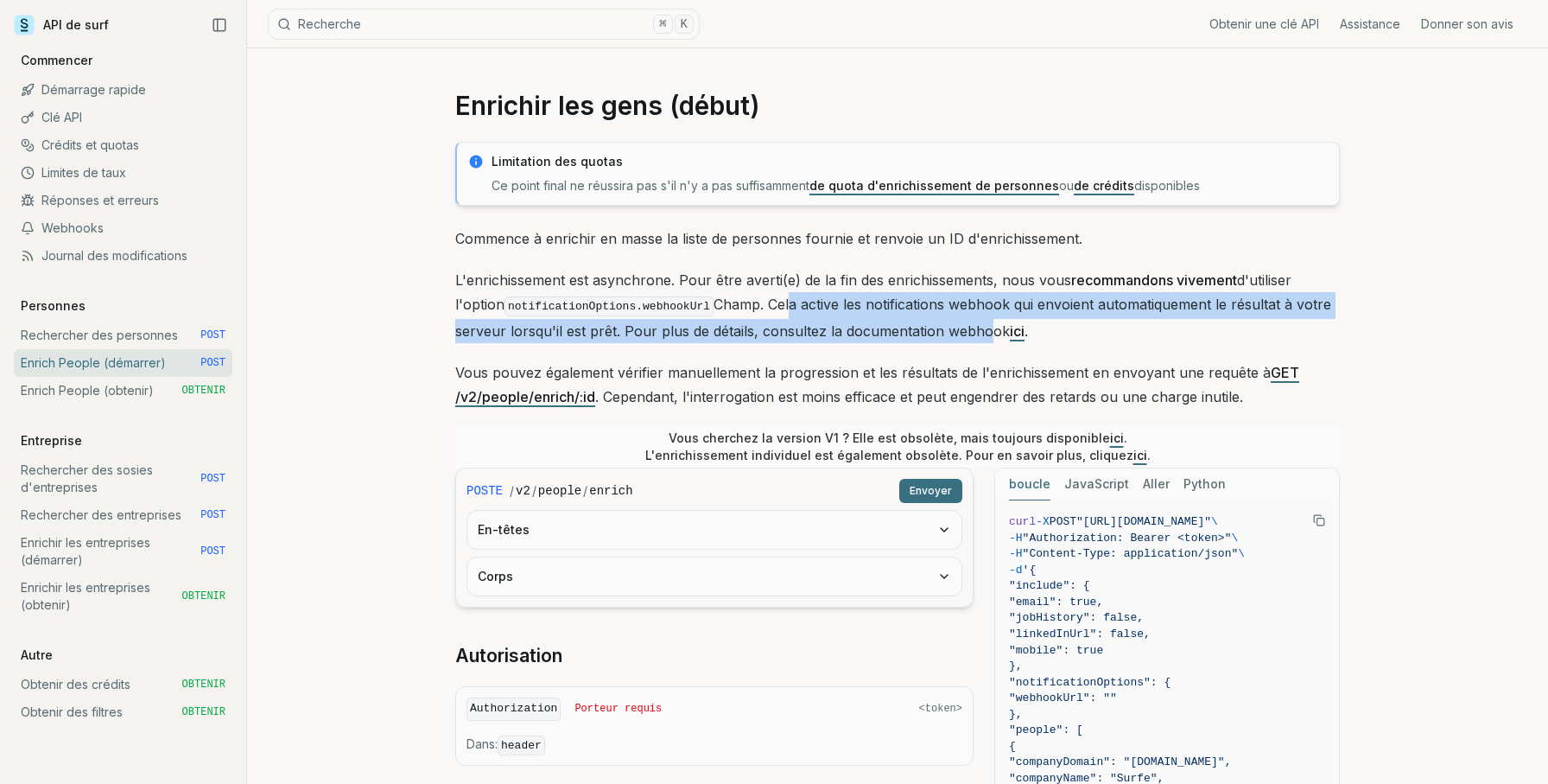
drag, startPoint x: 798, startPoint y: 313, endPoint x: 982, endPoint y: 333, distance: 185.1
click at [982, 333] on p "L'enrichissement est asynchrone. Pour être averti(e) de la fin des enrichisseme…" at bounding box center [898, 306] width 885 height 75
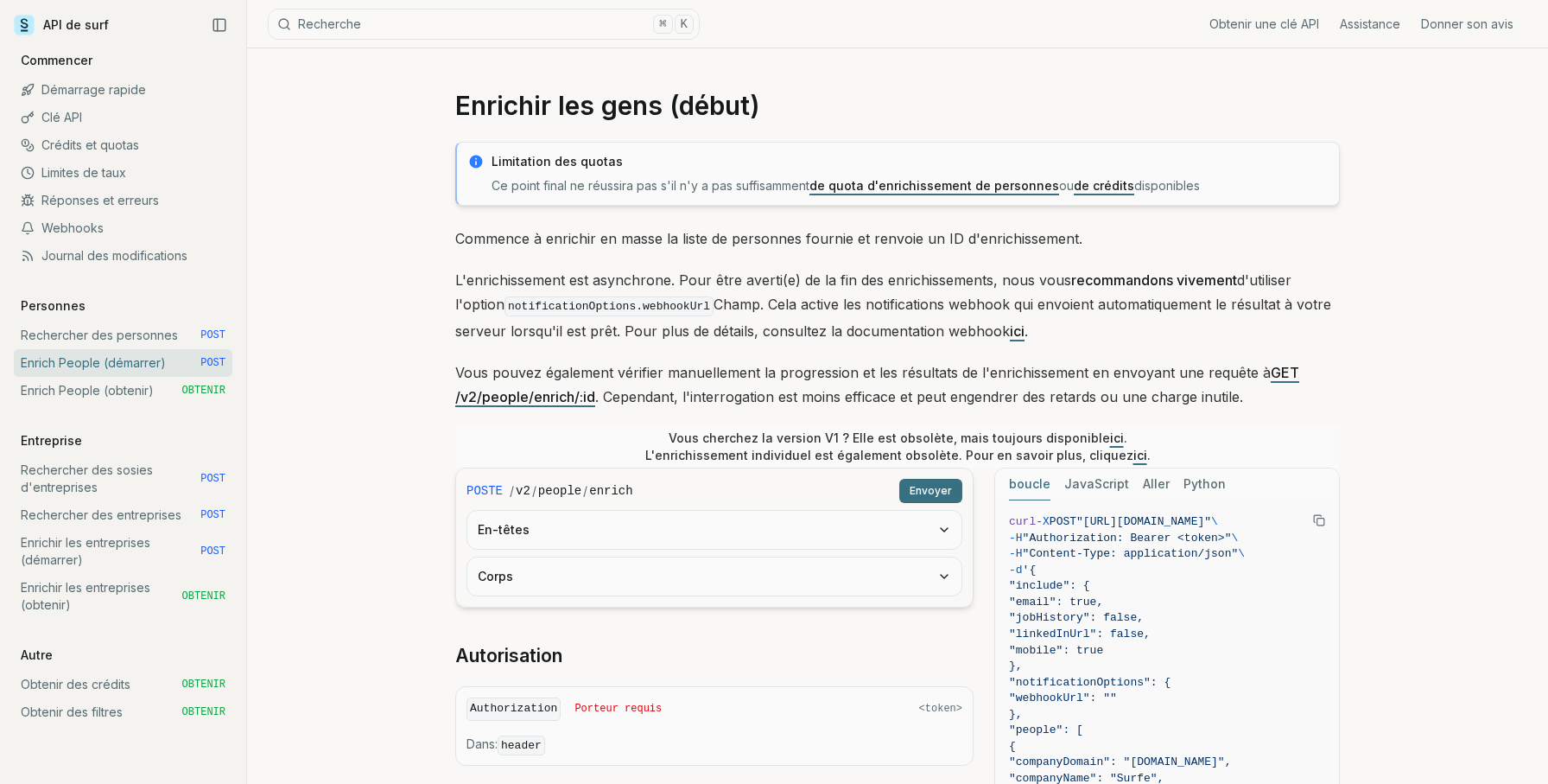
click at [732, 345] on div "Limitation des quotas Ce point final ne réussira pas s'il n'y a pas suffisammen…" at bounding box center [898, 714] width 885 height 1146
click at [668, 369] on p "Vous pouvez également vérifier manuellement la progression et les résultats de …" at bounding box center [898, 384] width 885 height 49
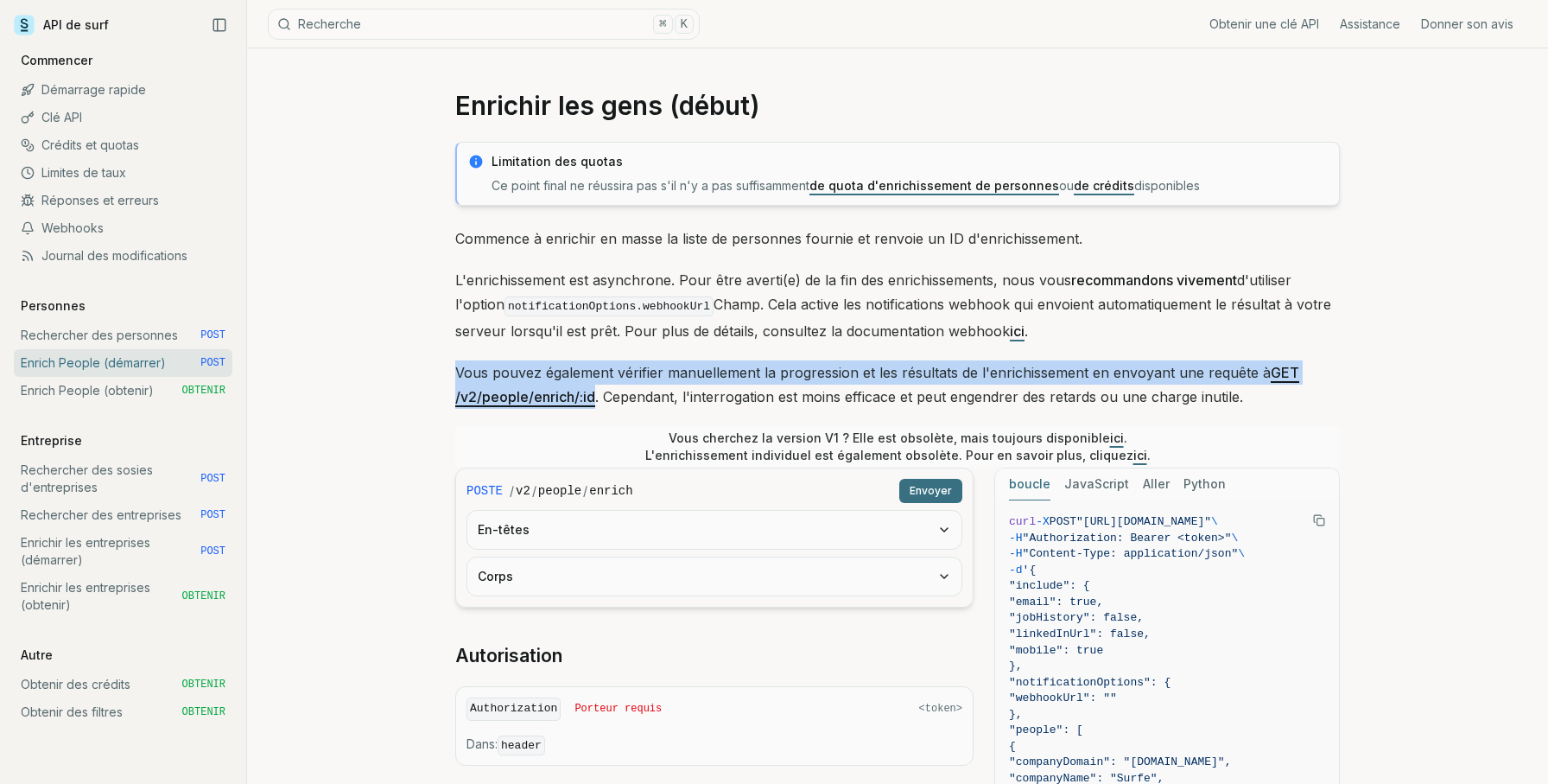
click at [668, 369] on p "Vous pouvez également vérifier manuellement la progression et les résultats de …" at bounding box center [898, 384] width 885 height 49
click at [746, 376] on p "Vous pouvez également vérifier manuellement la progression et les résultats de …" at bounding box center [898, 384] width 885 height 49
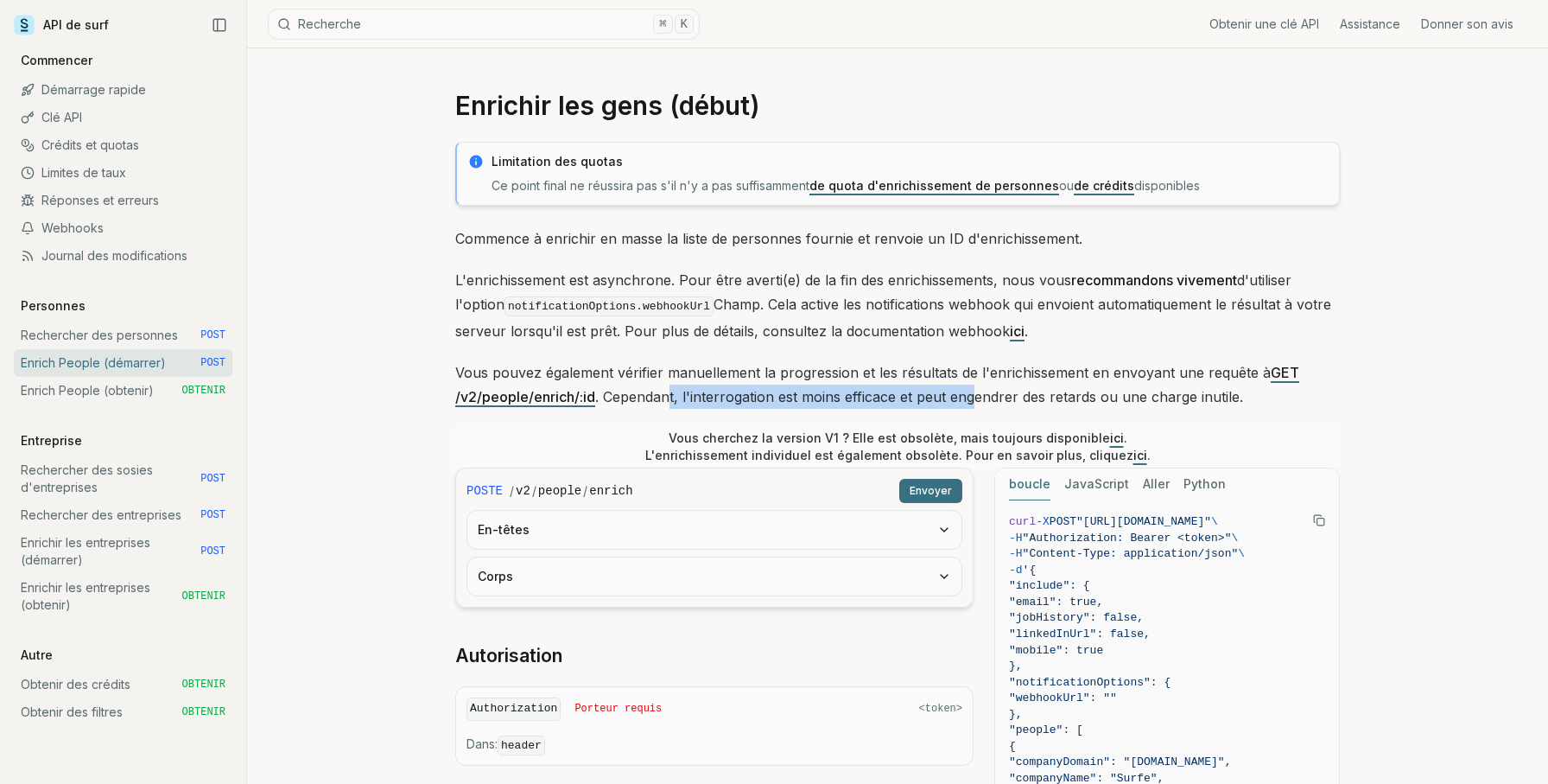
drag, startPoint x: 640, startPoint y: 388, endPoint x: 945, endPoint y: 388, distance: 305.0
click at [948, 388] on p "Vous pouvez également vérifier manuellement la progression et les résultats de …" at bounding box center [898, 384] width 885 height 49
click at [945, 388] on p "Vous pouvez également vérifier manuellement la progression et les résultats de …" at bounding box center [898, 384] width 885 height 49
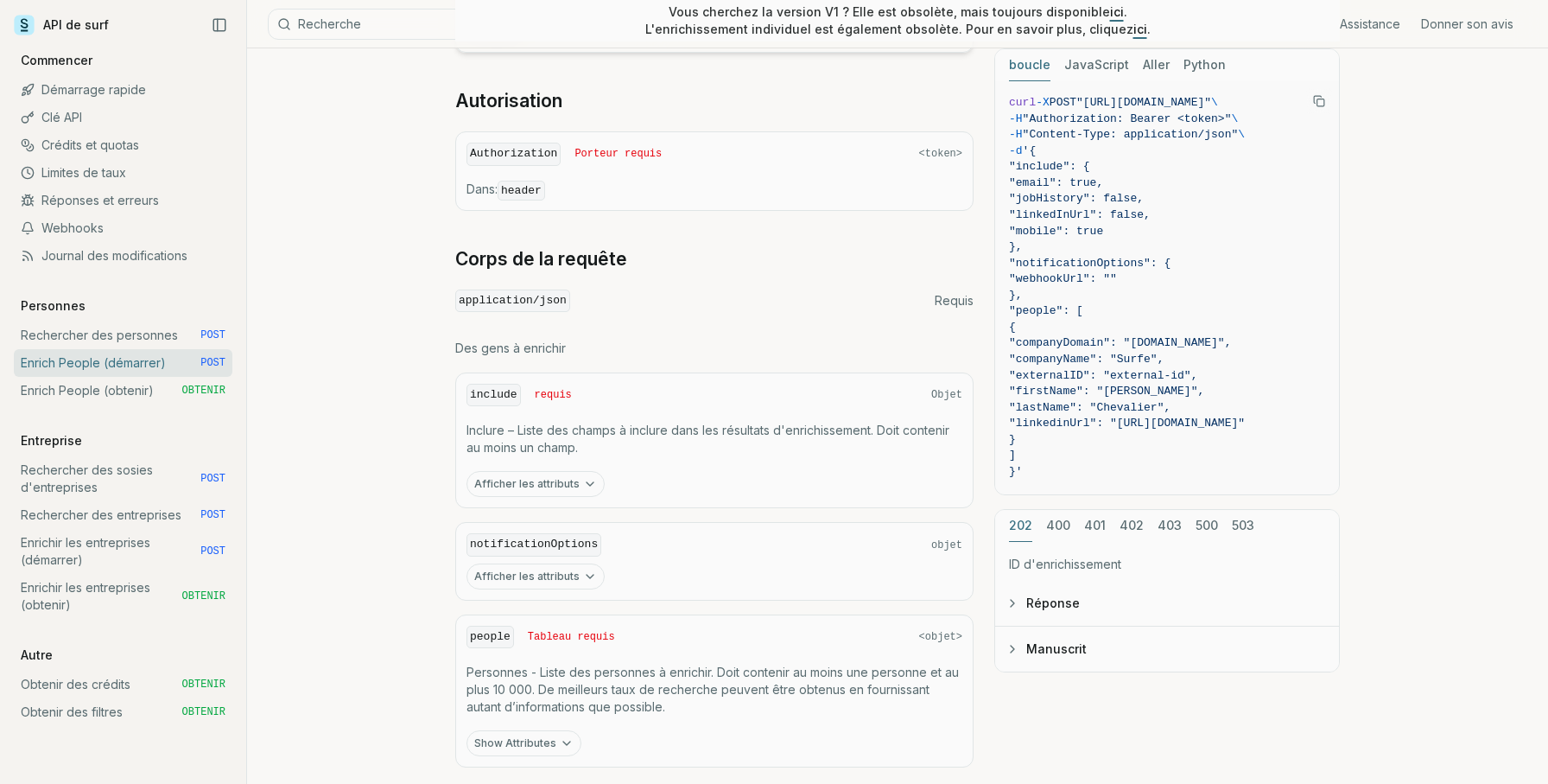
scroll to position [568, 0]
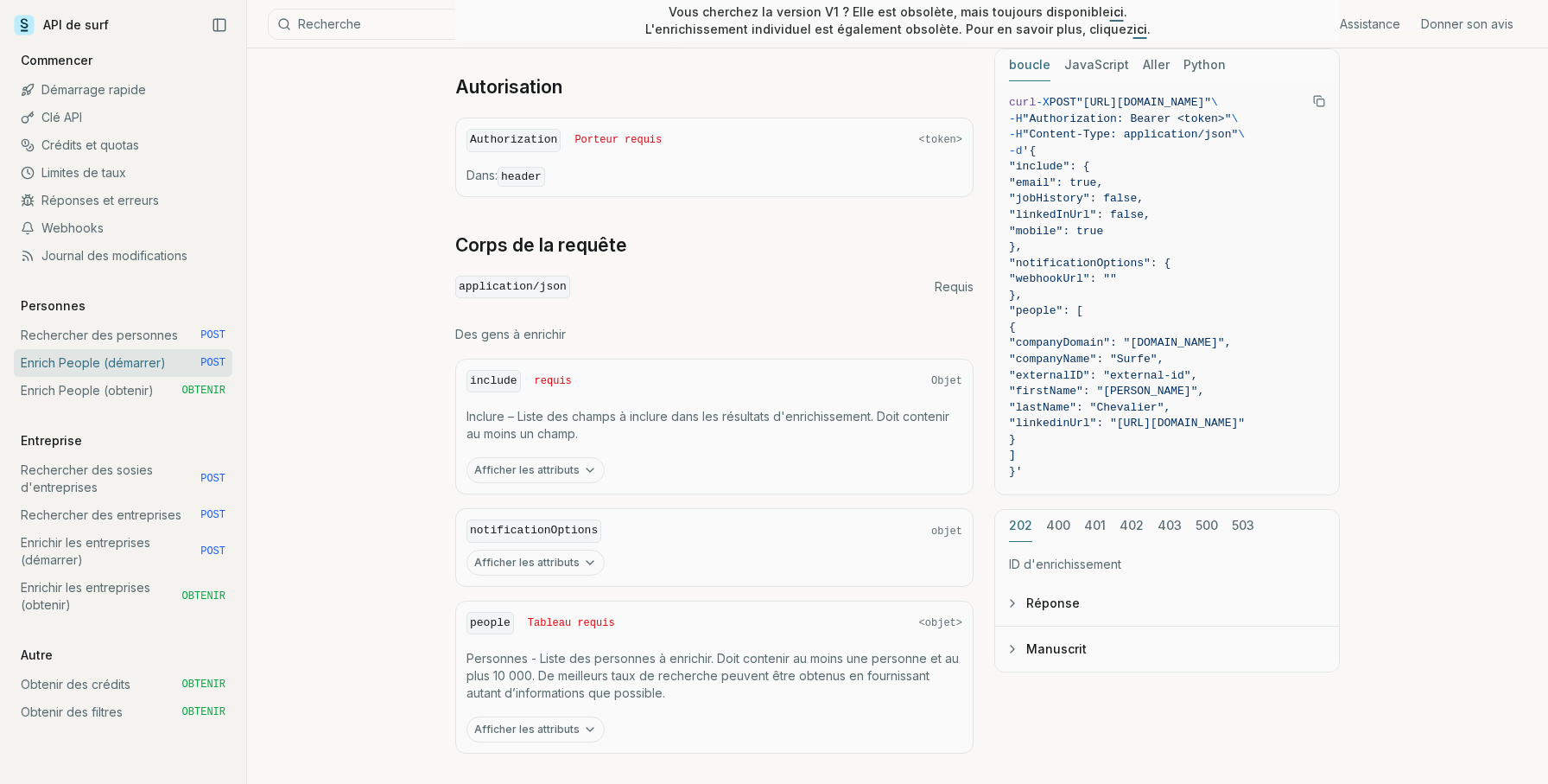
click at [1041, 595] on button "Réponse" at bounding box center [1167, 602] width 344 height 45
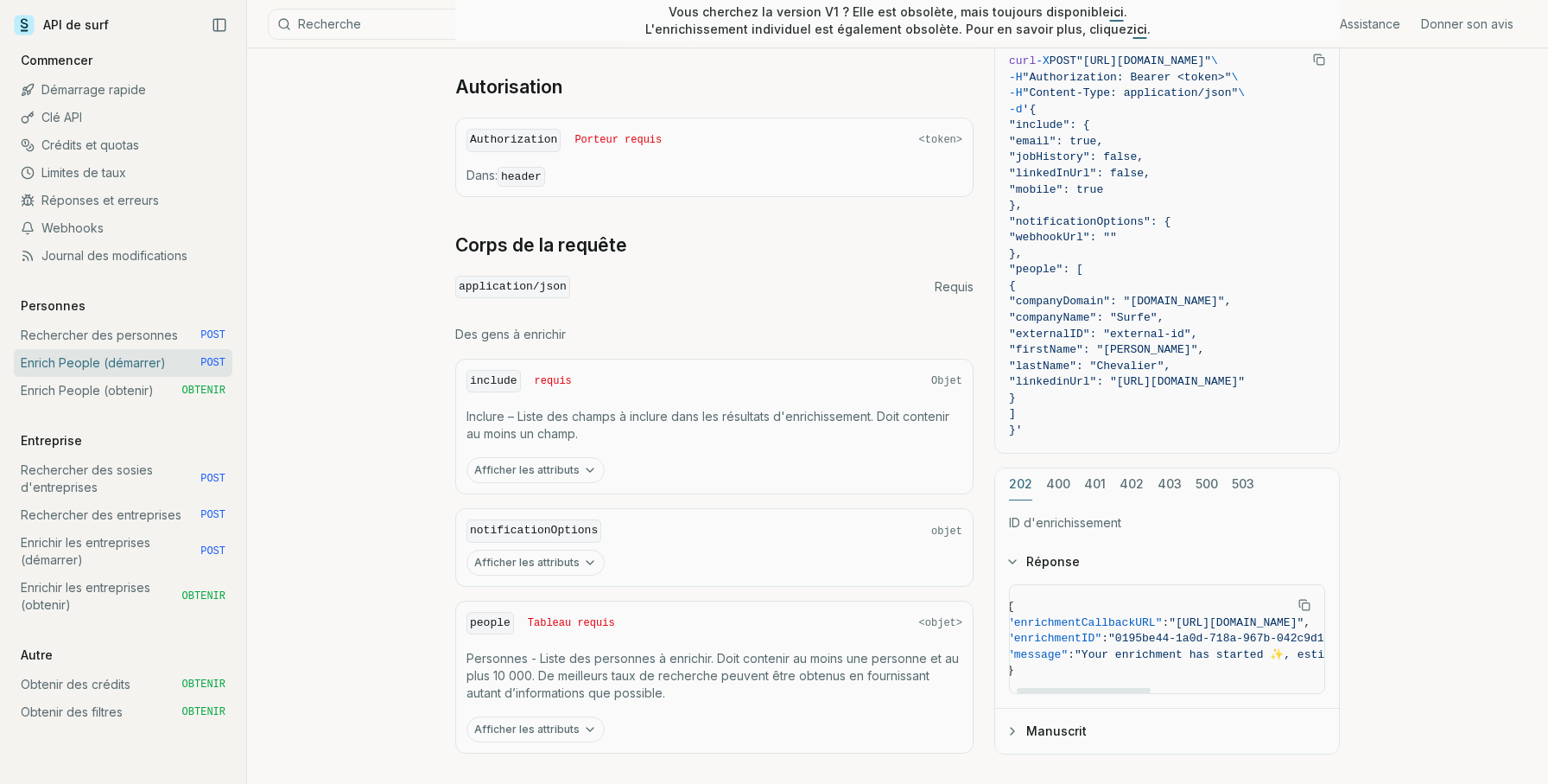
scroll to position [0, 0]
click at [141, 335] on link "Rechercher des personnes POST" at bounding box center [123, 335] width 219 height 28
